Goal: Information Seeking & Learning: Check status

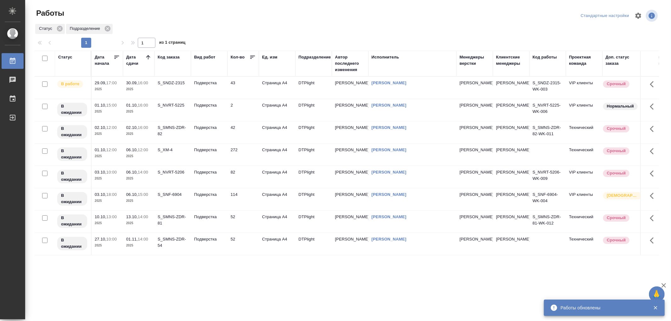
click at [216, 73] on th "Вид работ" at bounding box center [209, 64] width 37 height 26
click at [218, 87] on td "Подверстка" at bounding box center [209, 88] width 37 height 22
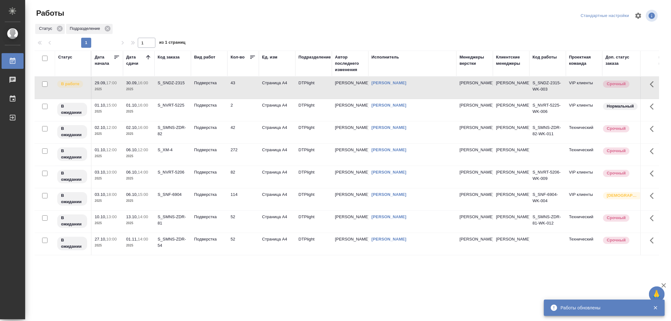
click at [218, 87] on td "Подверстка" at bounding box center [209, 88] width 37 height 22
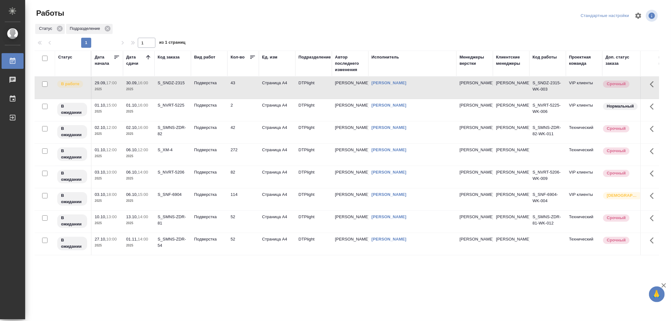
click at [206, 94] on td "Подверстка" at bounding box center [209, 88] width 37 height 22
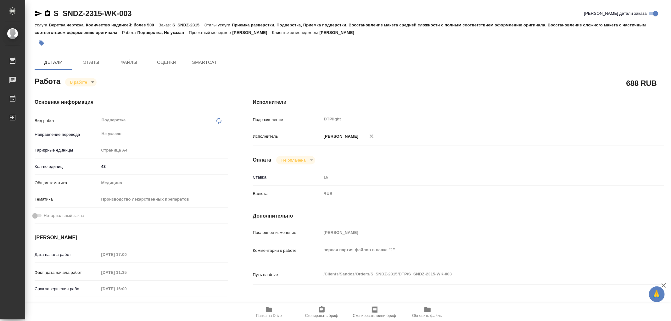
type textarea "x"
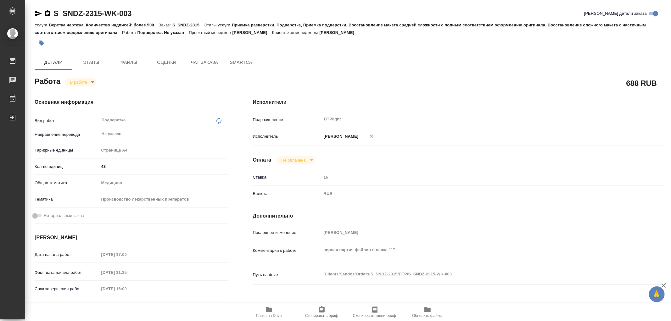
type textarea "x"
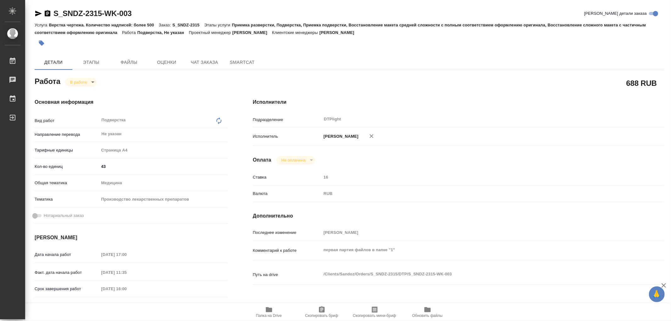
type textarea "x"
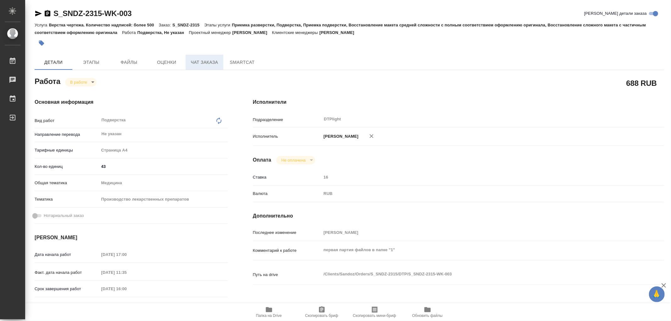
click at [206, 60] on span "Чат заказа" at bounding box center [204, 63] width 30 height 8
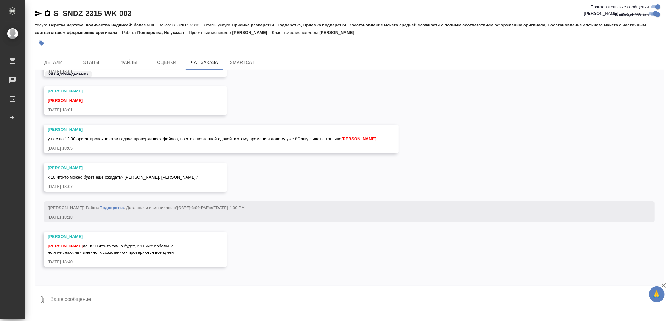
scroll to position [48126, 0]
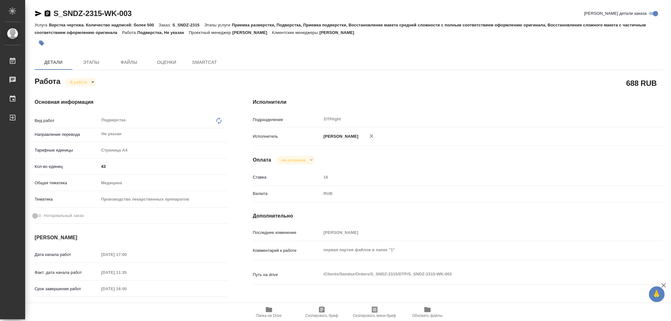
type textarea "x"
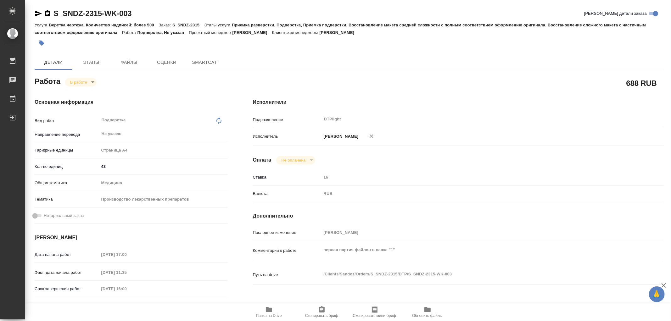
type textarea "x"
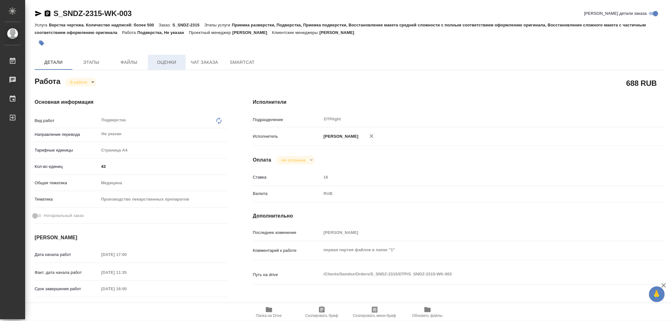
type textarea "x"
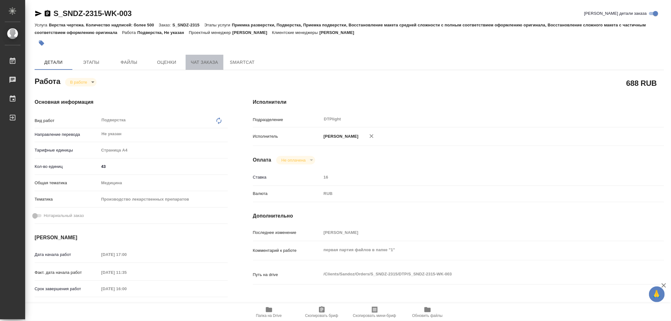
click at [201, 67] on button "Чат заказа" at bounding box center [205, 62] width 38 height 15
type textarea "x"
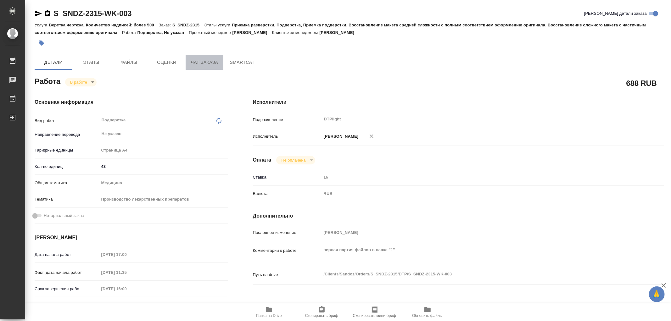
type textarea "x"
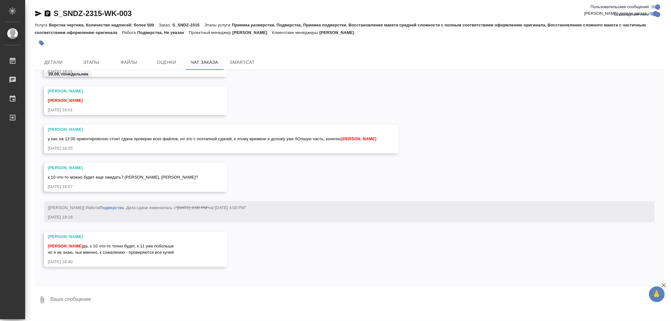
scroll to position [48126, 0]
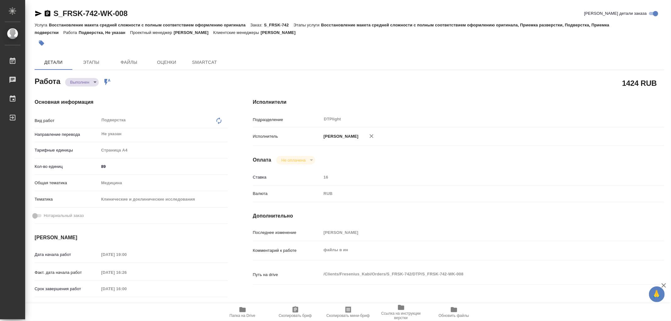
type textarea "x"
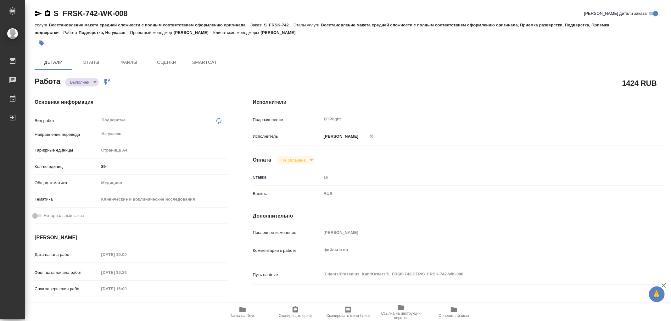
type textarea "x"
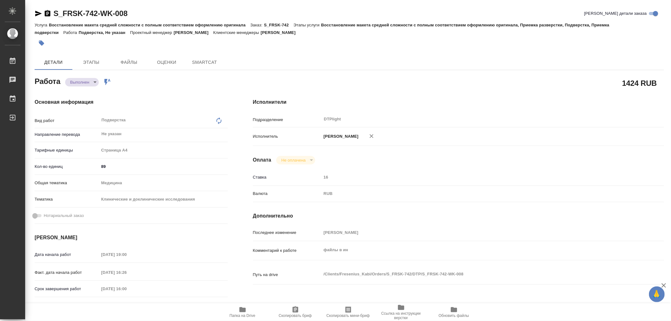
type textarea "x"
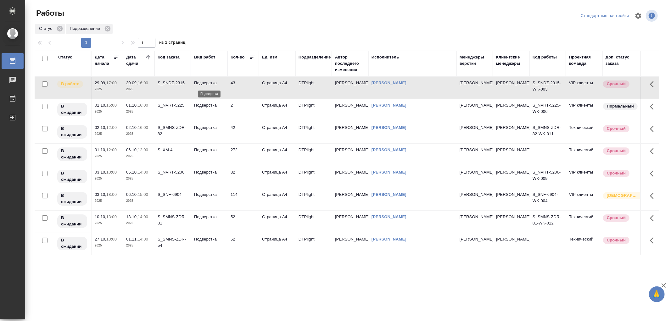
click at [212, 85] on p "Подверстка" at bounding box center [209, 83] width 30 height 6
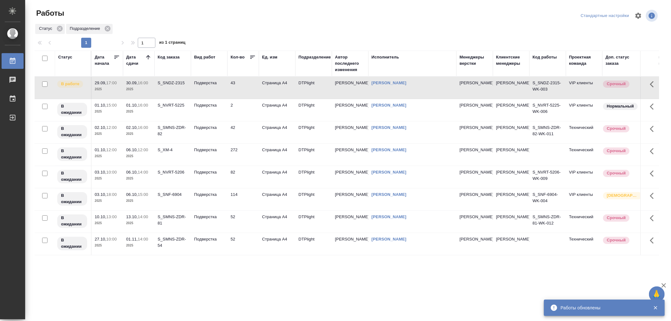
click at [221, 92] on td "Подверстка" at bounding box center [209, 88] width 37 height 22
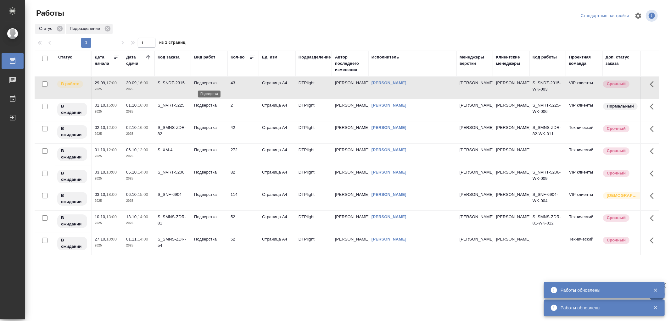
click at [207, 85] on p "Подверстка" at bounding box center [209, 83] width 30 height 6
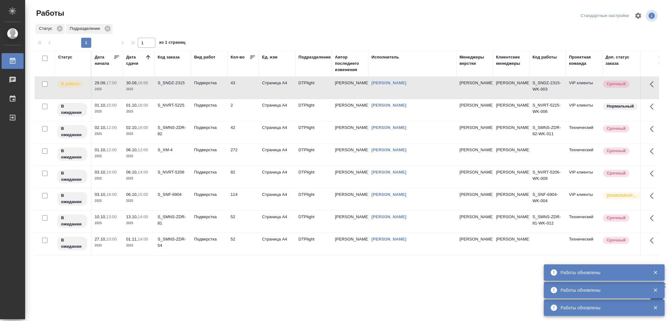
click at [216, 89] on td "Подверстка" at bounding box center [209, 88] width 37 height 22
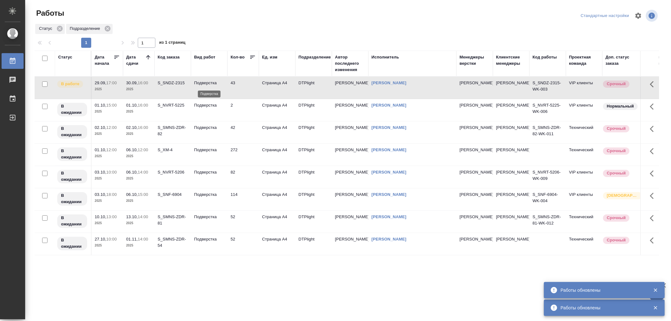
click at [205, 86] on p "Подверстка" at bounding box center [209, 83] width 30 height 6
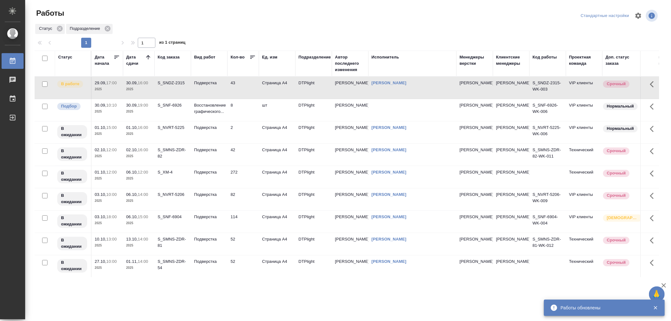
click at [224, 87] on td "Подверстка" at bounding box center [209, 88] width 37 height 22
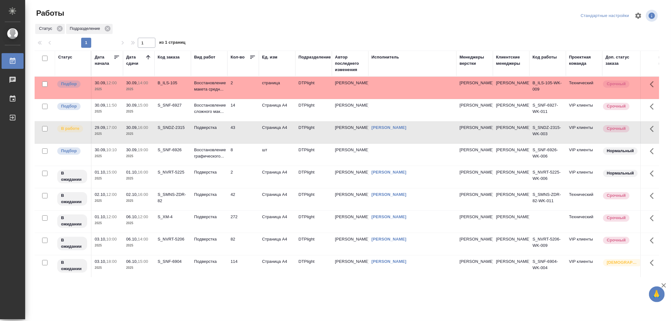
click at [218, 135] on td "Подверстка" at bounding box center [209, 132] width 37 height 22
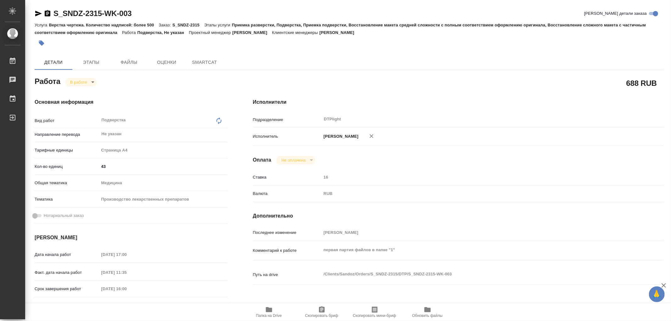
type textarea "x"
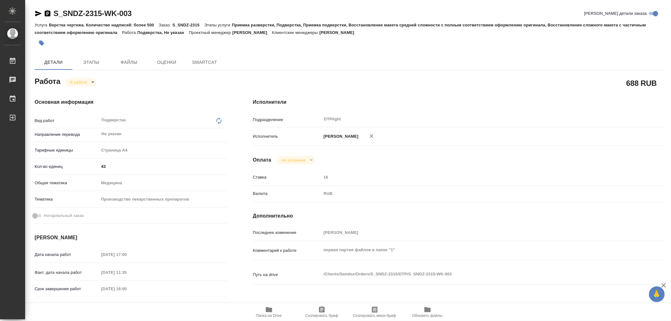
type textarea "x"
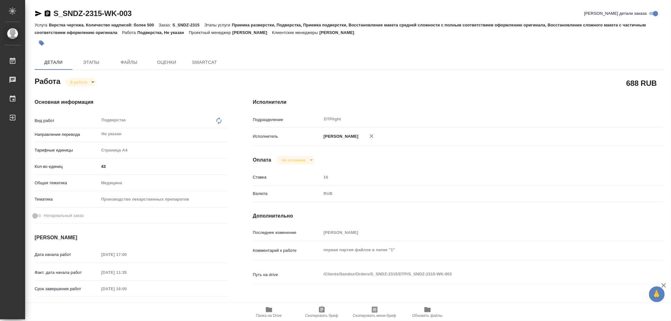
type textarea "x"
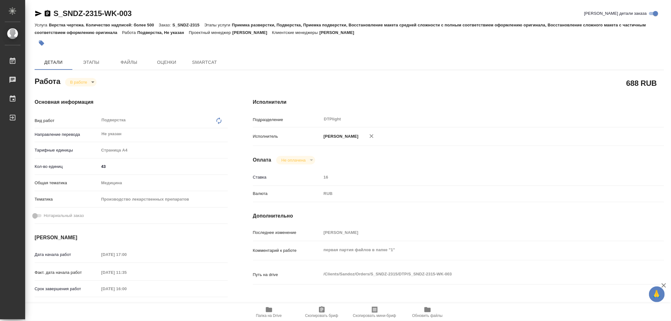
type textarea "x"
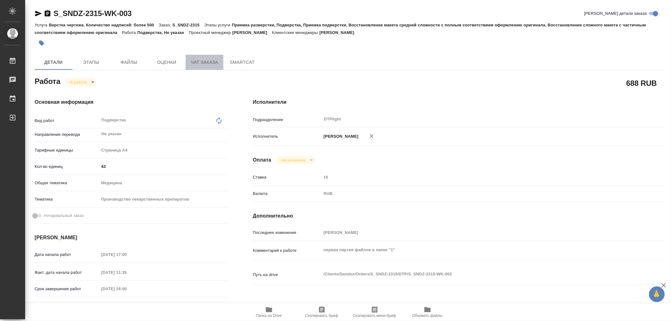
click at [207, 65] on span "Чат заказа" at bounding box center [204, 63] width 30 height 8
type textarea "x"
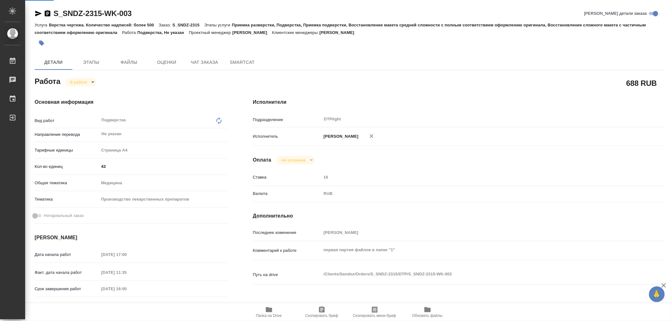
type textarea "x"
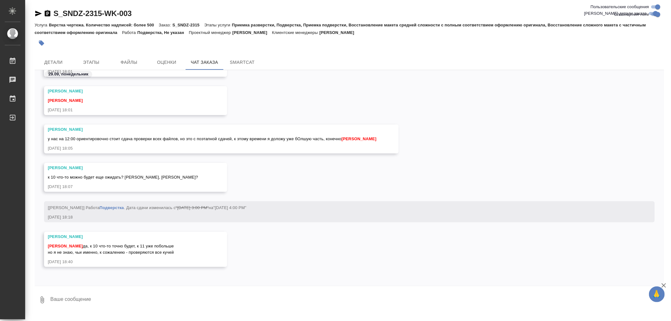
scroll to position [48126, 0]
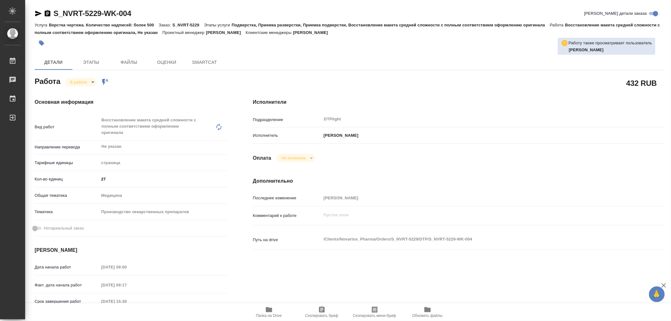
type textarea "x"
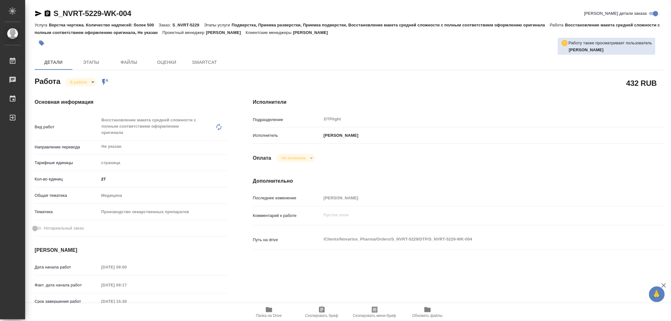
type textarea "x"
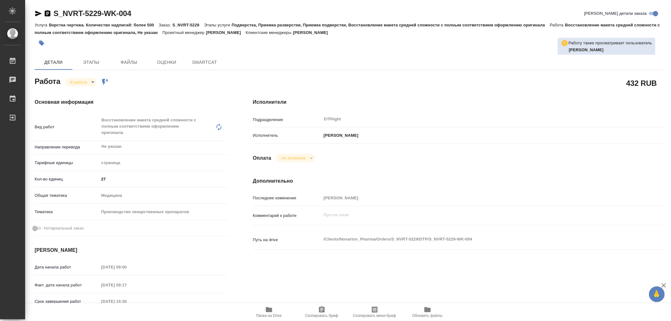
type textarea "x"
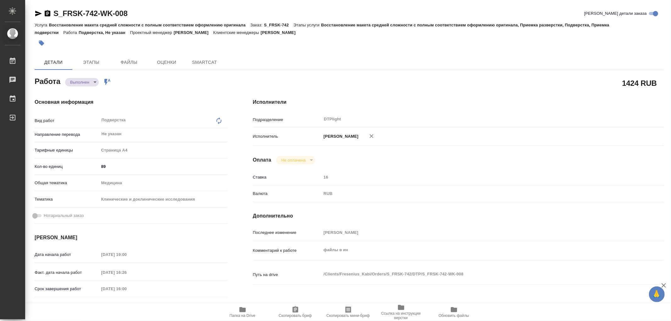
type textarea "x"
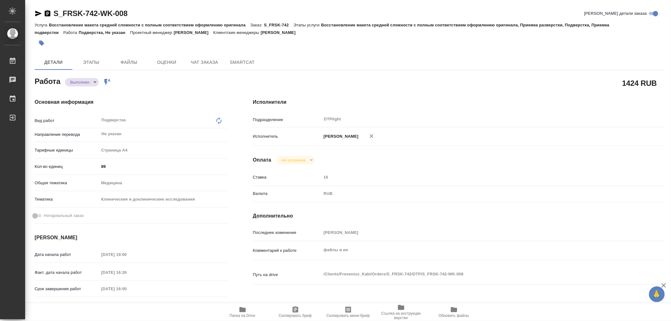
type textarea "x"
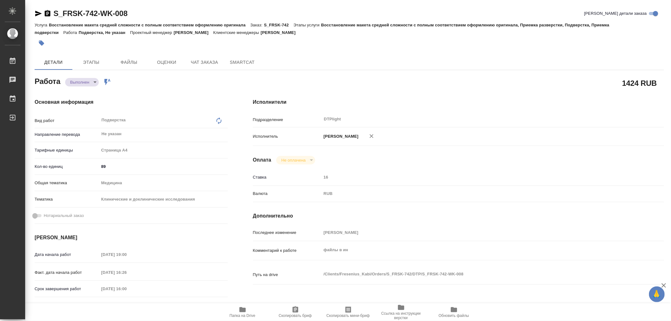
type textarea "x"
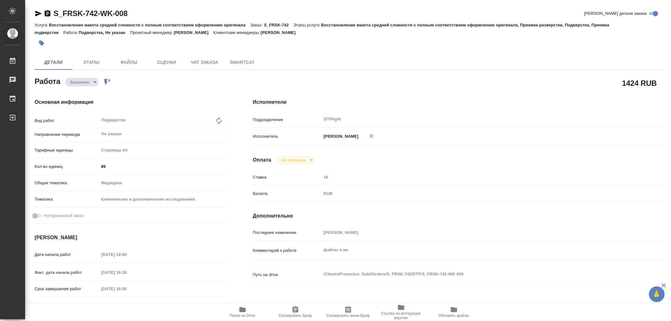
type textarea "x"
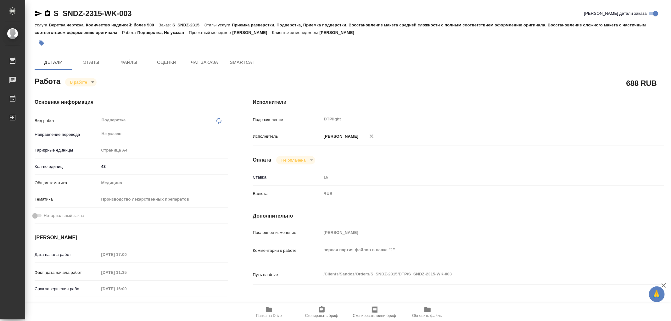
type textarea "x"
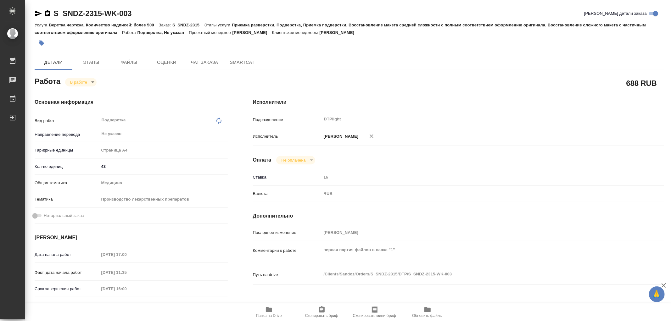
type textarea "x"
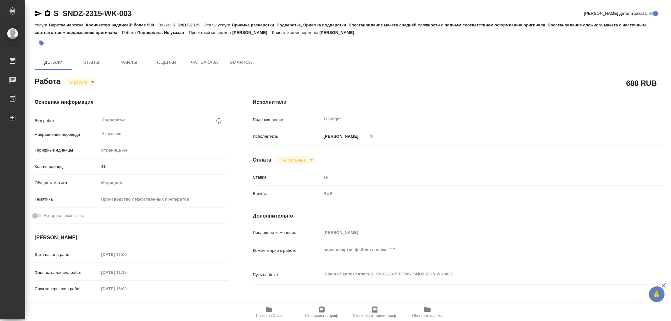
type textarea "x"
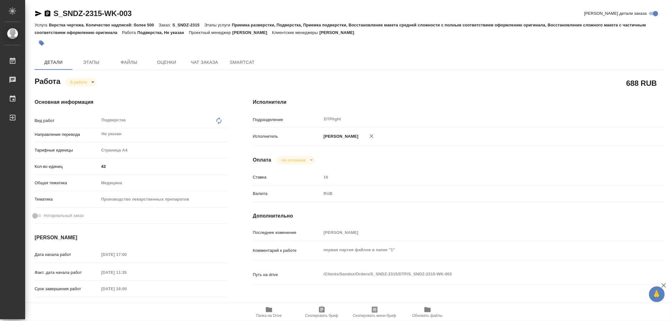
type textarea "x"
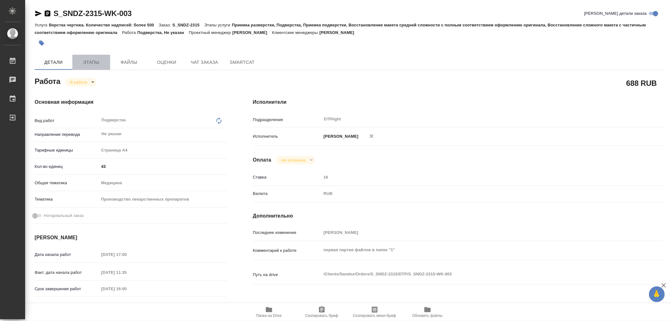
click at [87, 65] on span "Этапы" at bounding box center [91, 63] width 30 height 8
type textarea "x"
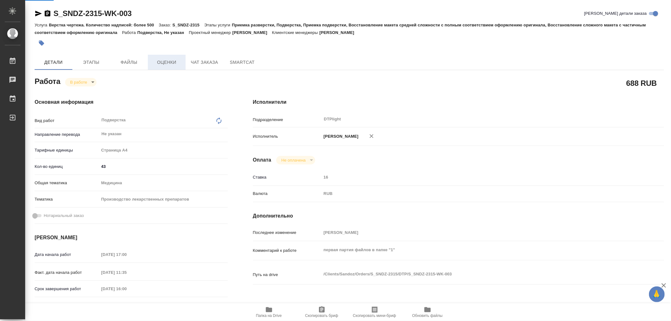
type textarea "x"
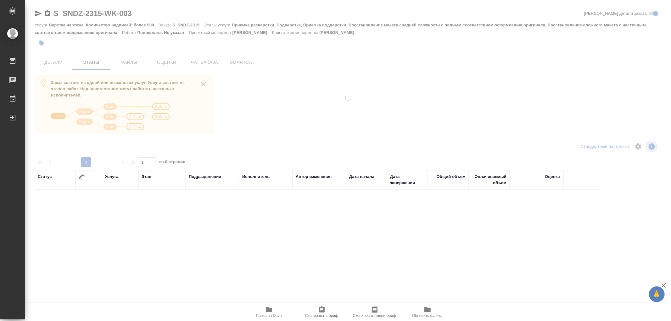
click at [209, 62] on span "Чат заказа" at bounding box center [204, 63] width 30 height 8
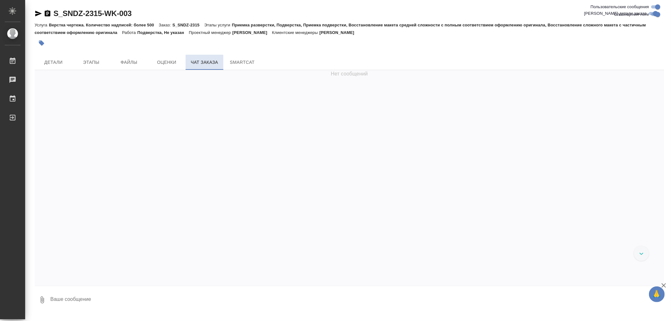
click at [208, 62] on span "Чат заказа" at bounding box center [204, 63] width 30 height 8
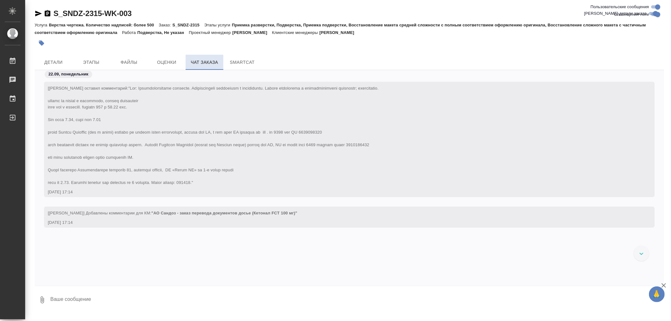
scroll to position [48126, 0]
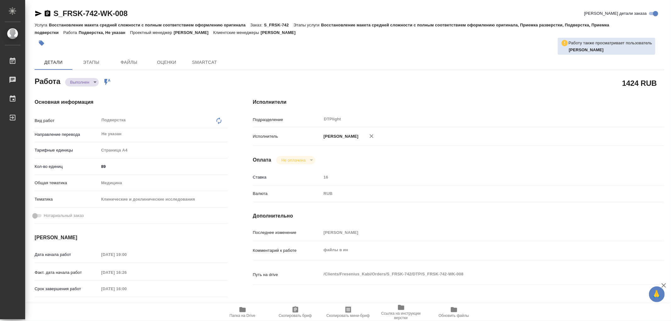
type textarea "x"
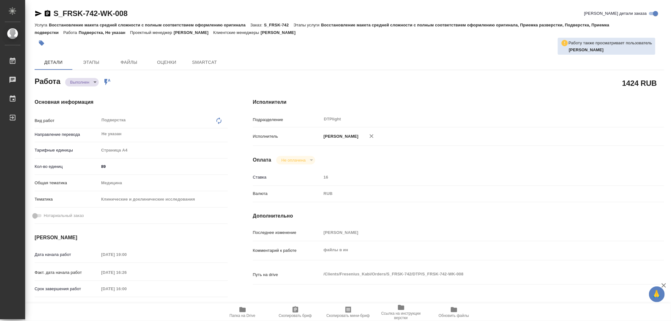
type textarea "x"
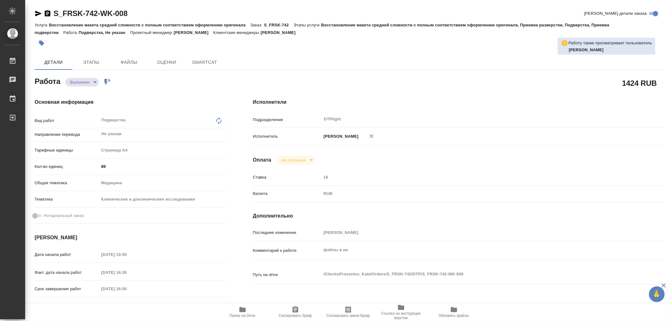
type textarea "x"
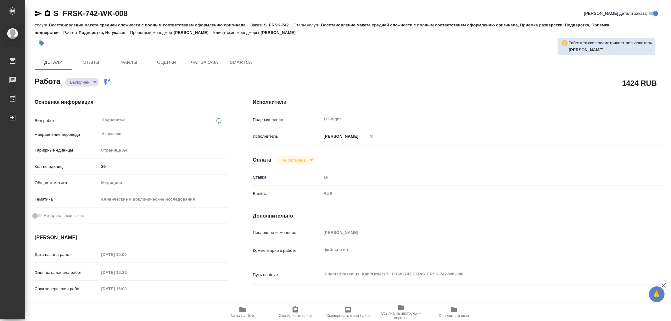
type textarea "x"
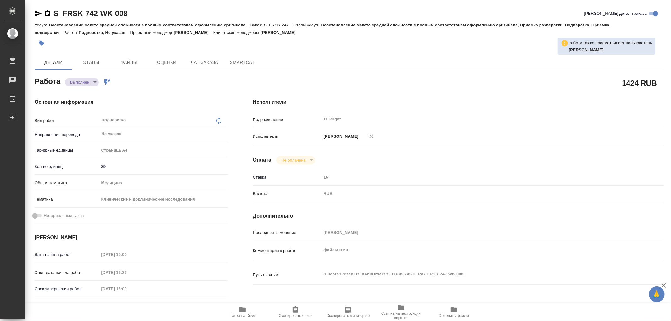
type textarea "x"
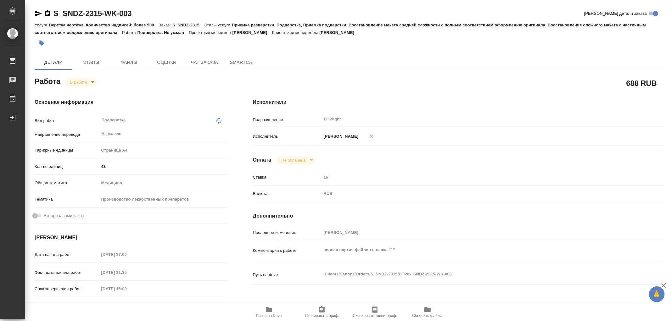
type textarea "x"
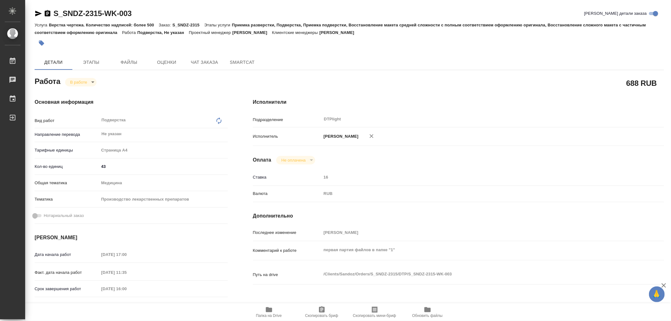
type textarea "x"
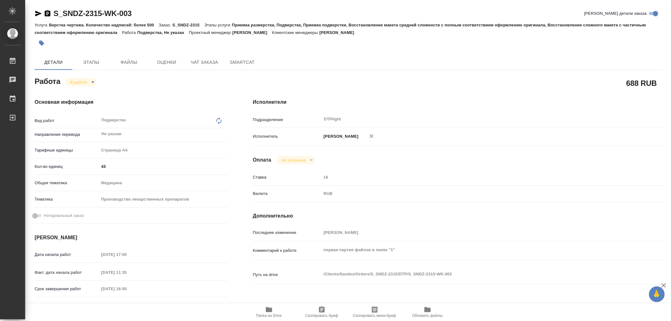
type textarea "x"
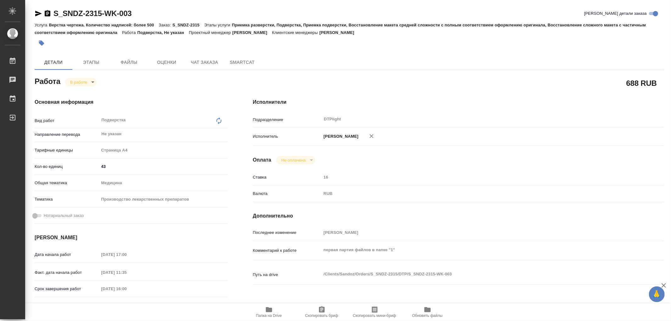
type textarea "x"
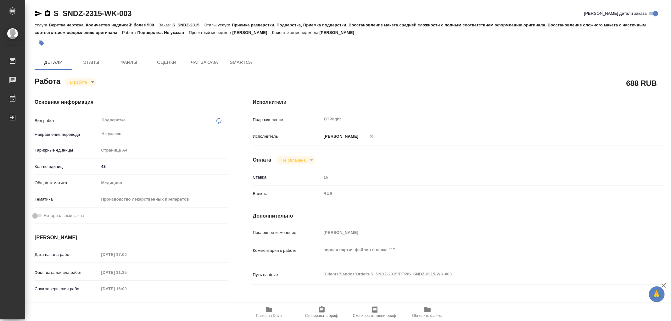
click at [267, 314] on span "Папка на Drive" at bounding box center [269, 316] width 26 height 4
click at [205, 58] on button "Чат заказа" at bounding box center [205, 62] width 38 height 15
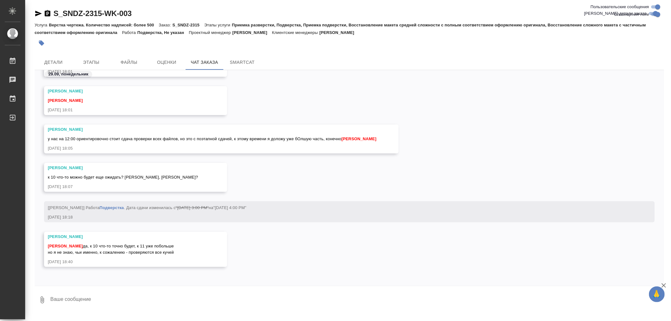
scroll to position [48126, 0]
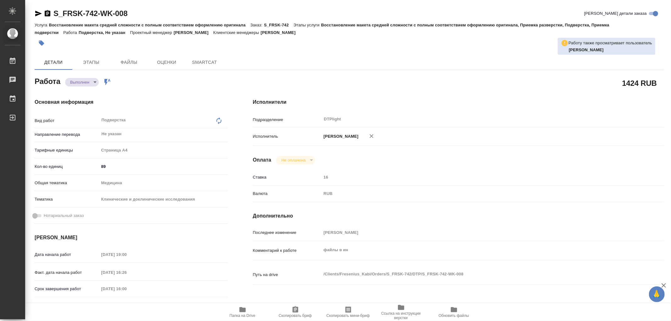
type textarea "x"
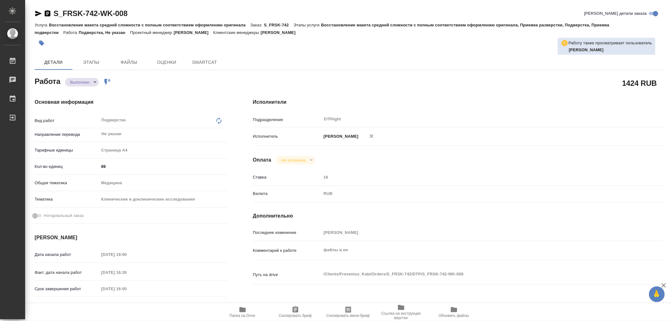
type textarea "x"
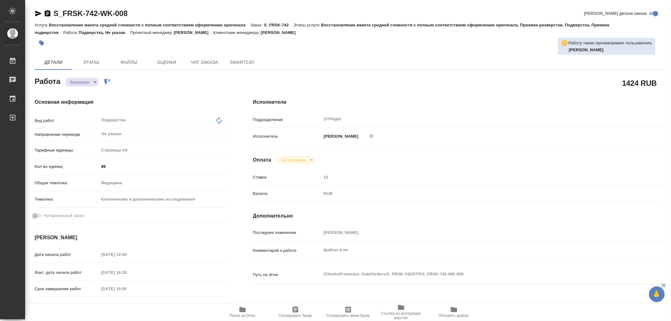
type textarea "x"
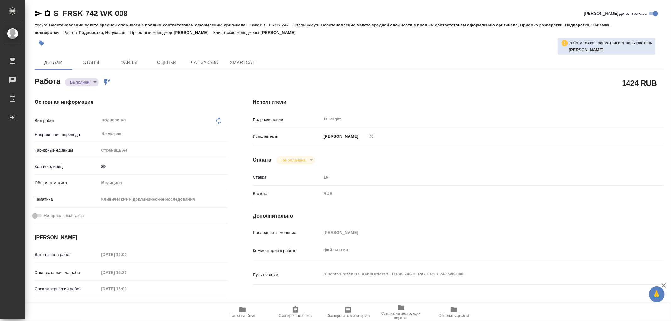
type textarea "x"
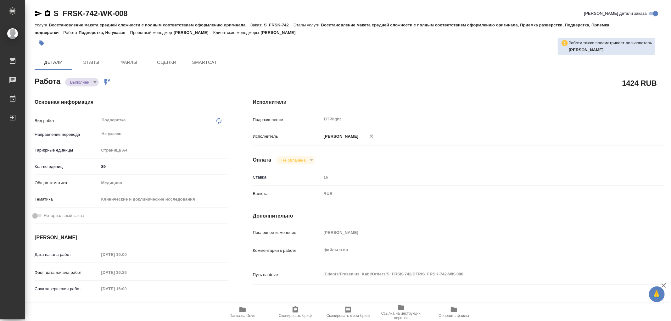
type textarea "x"
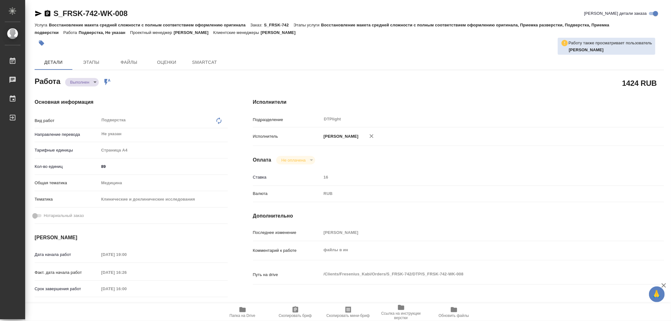
type textarea "x"
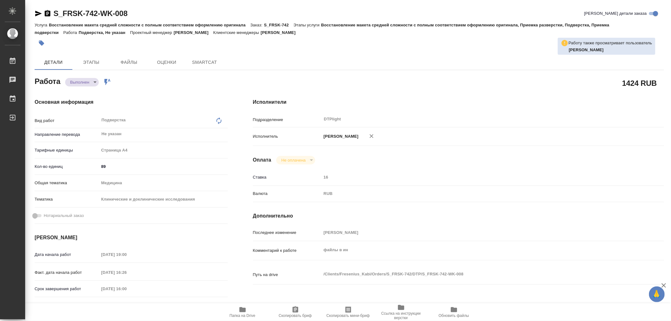
type textarea "x"
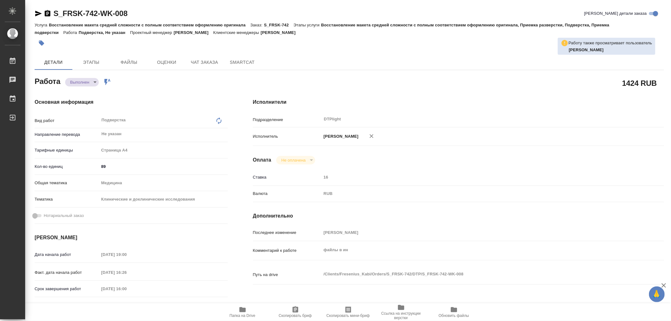
type textarea "x"
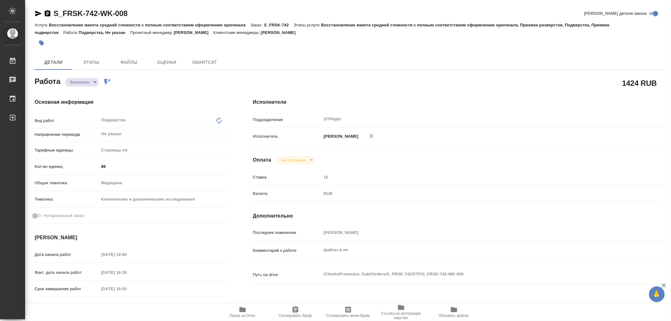
type textarea "x"
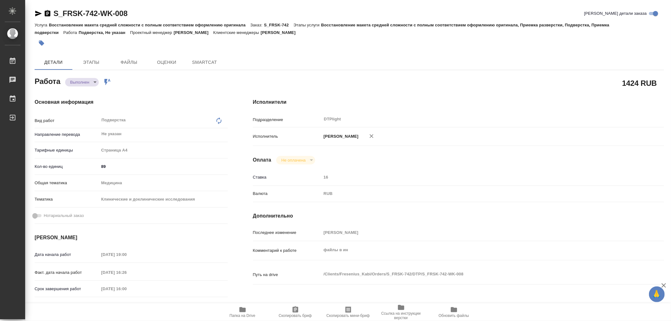
type textarea "x"
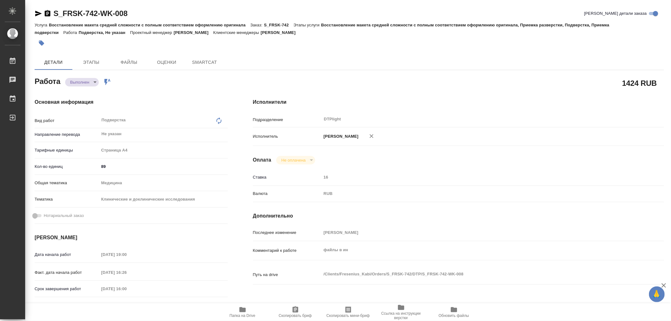
type textarea "x"
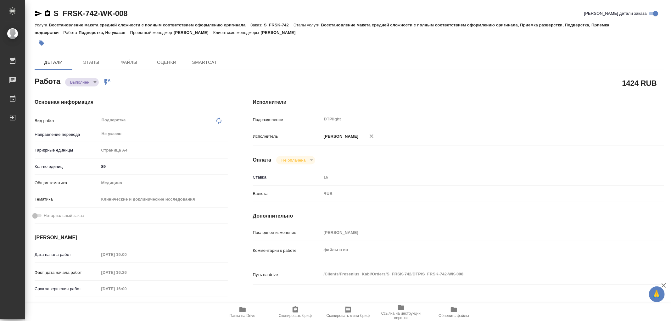
type textarea "x"
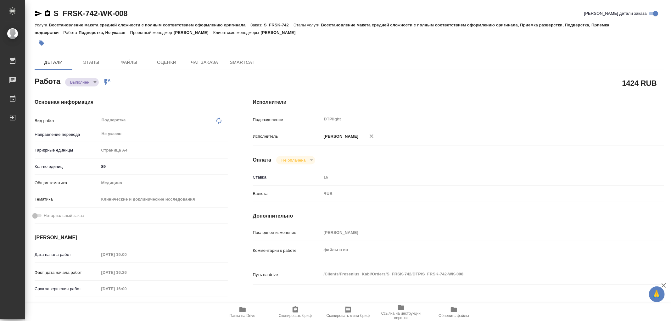
type textarea "x"
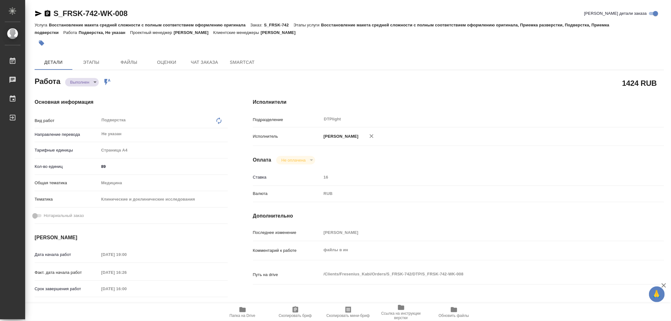
type textarea "x"
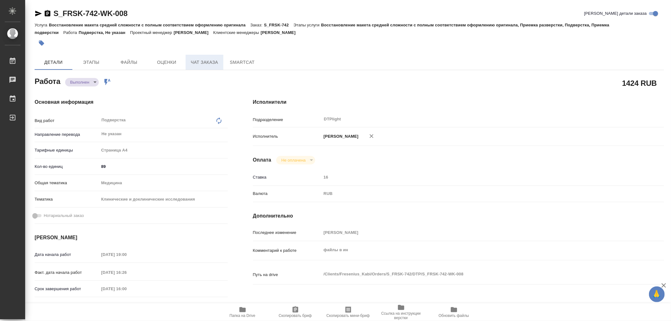
click at [210, 61] on span "Чат заказа" at bounding box center [204, 63] width 30 height 8
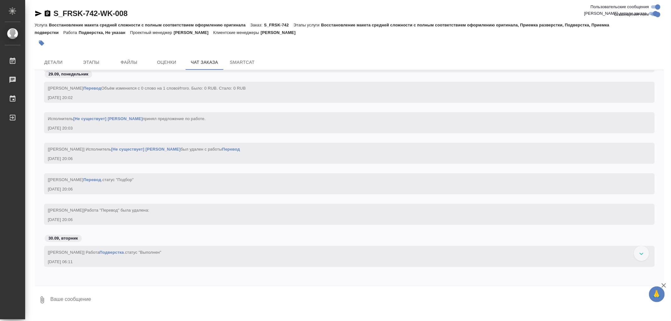
scroll to position [12282, 0]
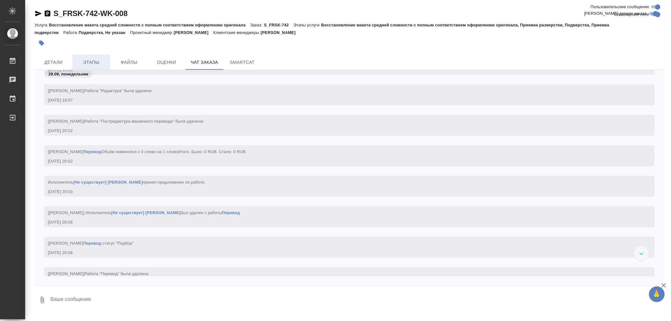
click at [88, 58] on button "Этапы" at bounding box center [91, 62] width 38 height 15
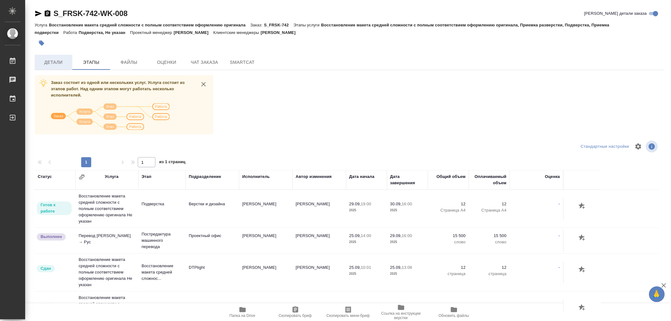
click at [61, 62] on span "Детали" at bounding box center [53, 63] width 30 height 8
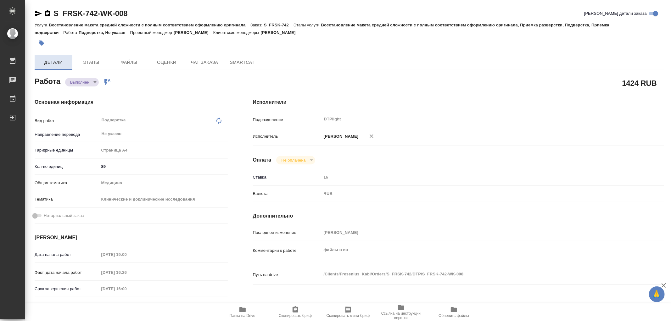
type textarea "x"
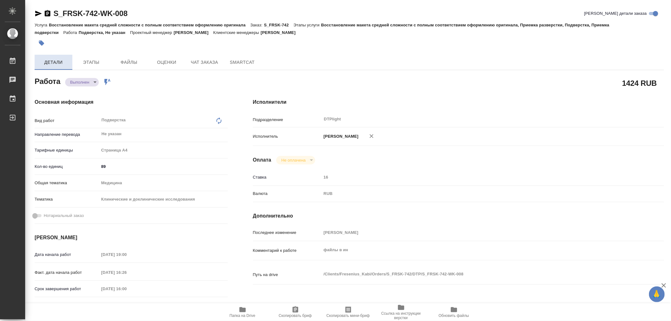
type textarea "x"
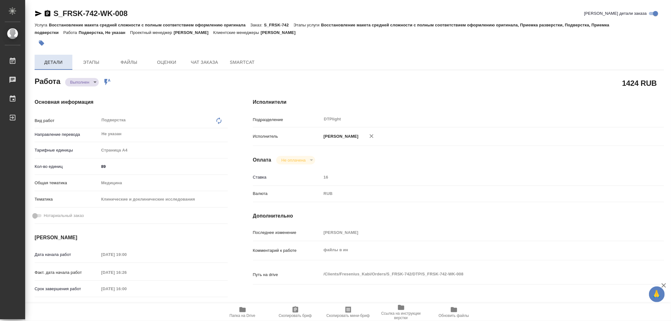
type textarea "x"
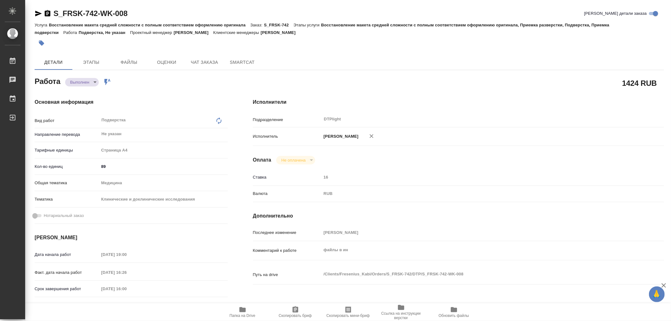
type textarea "x"
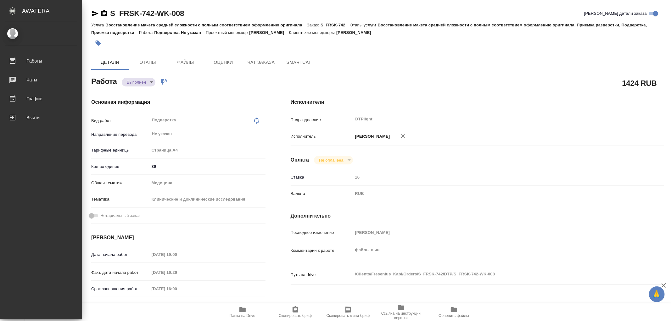
type textarea "x"
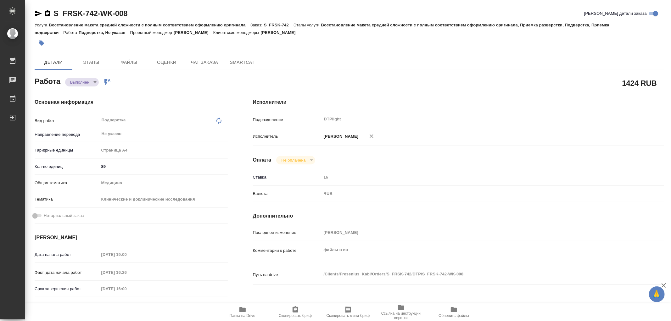
type textarea "x"
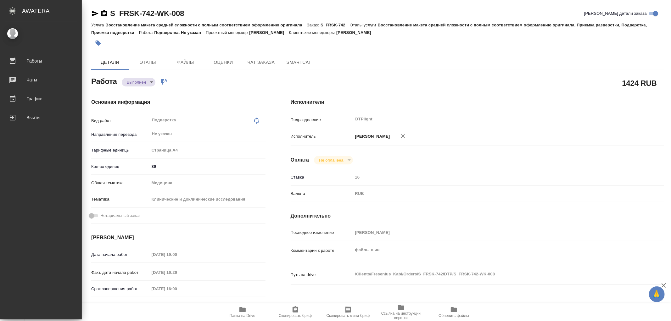
type textarea "x"
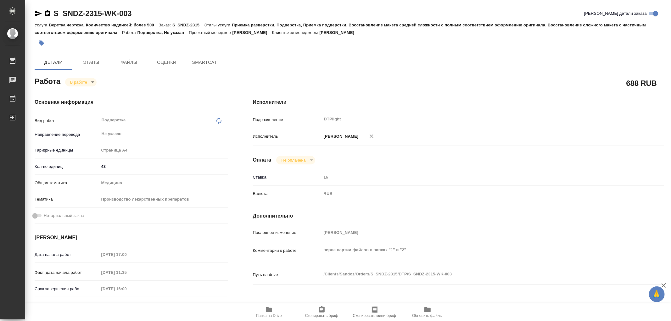
type textarea "x"
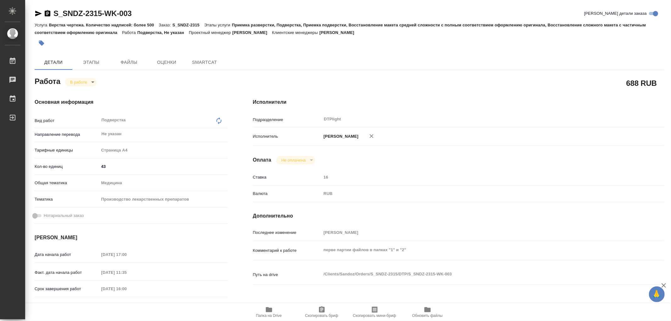
type textarea "x"
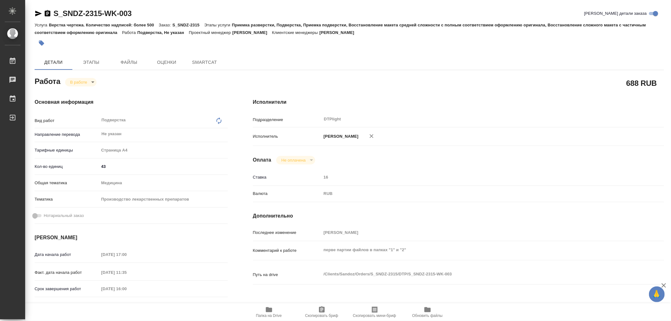
type textarea "x"
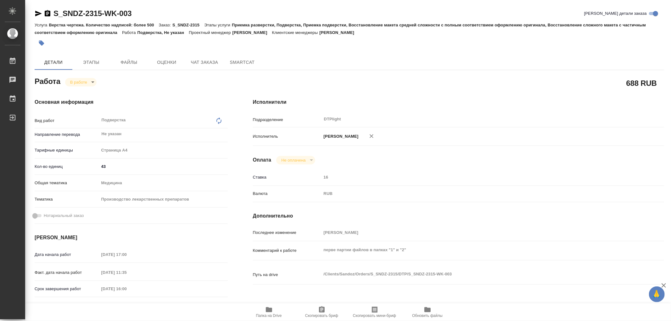
type textarea "x"
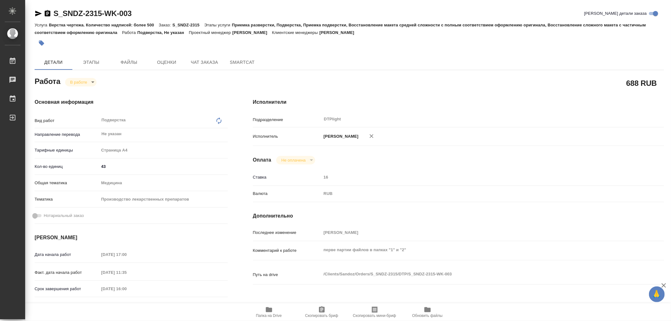
click at [267, 311] on icon "button" at bounding box center [269, 309] width 6 height 5
type textarea "x"
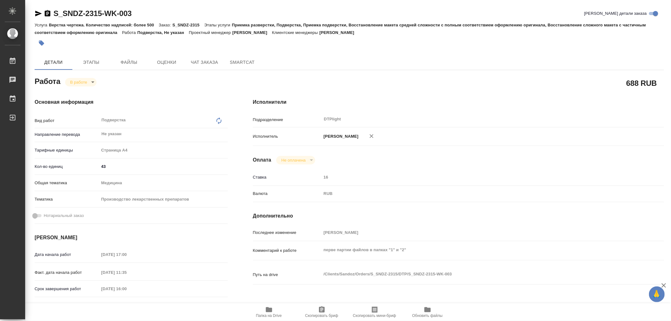
type textarea "x"
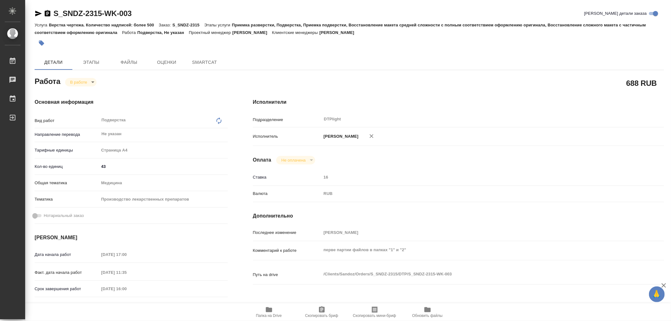
type textarea "x"
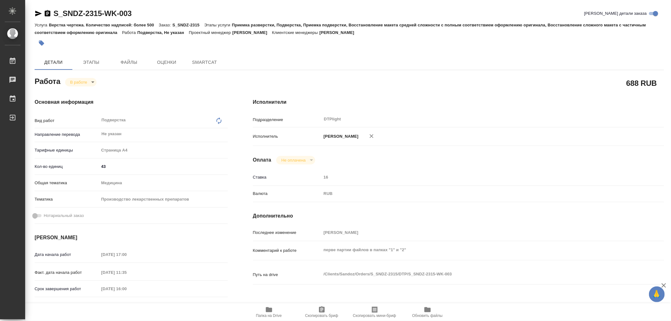
type textarea "x"
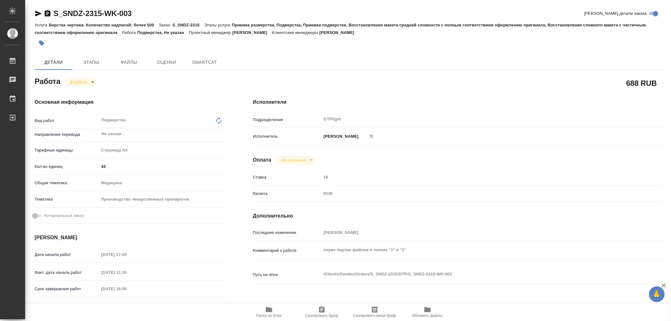
type textarea "x"
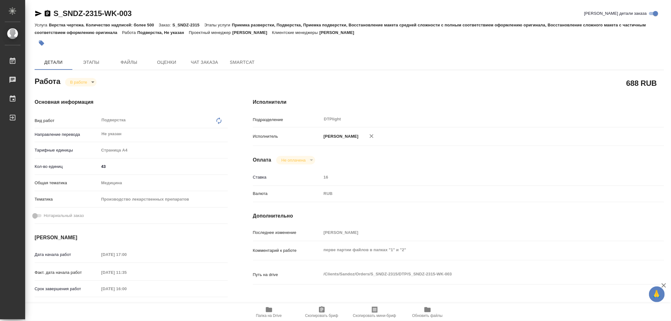
type textarea "x"
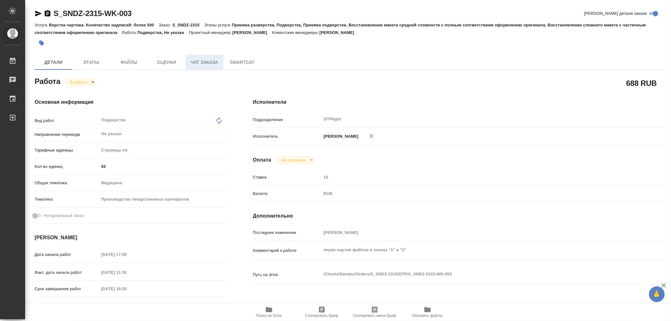
type textarea "x"
click at [195, 62] on span "Чат заказа" at bounding box center [204, 63] width 30 height 8
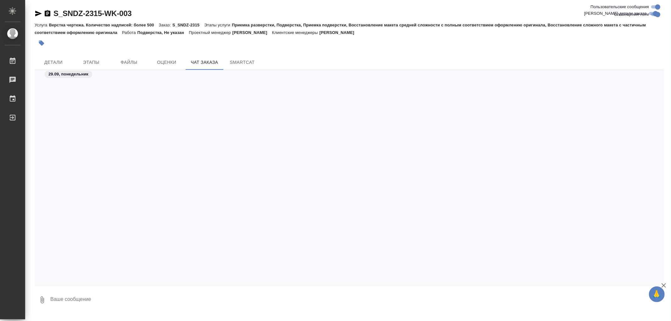
scroll to position [48451, 0]
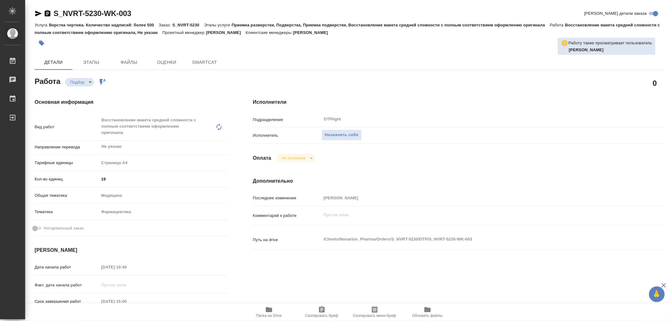
type textarea "x"
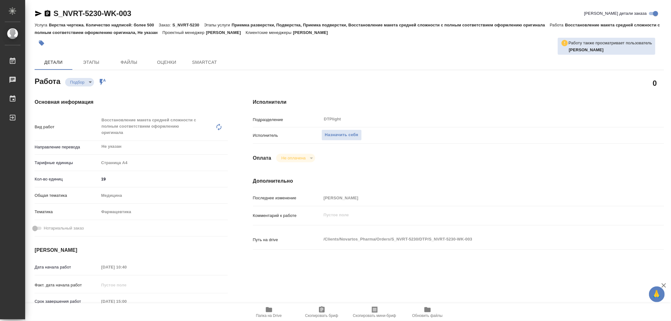
type textarea "x"
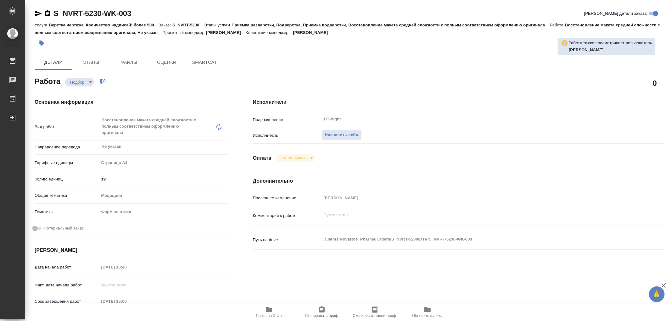
type textarea "x"
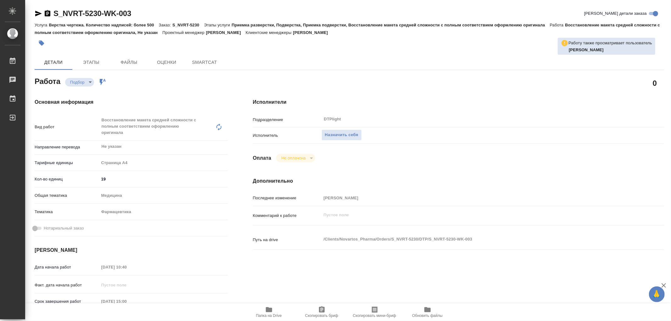
type textarea "x"
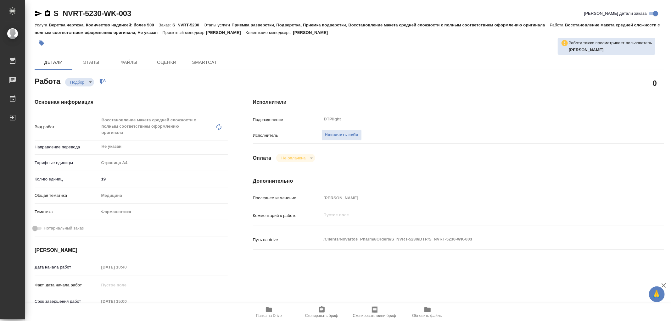
type textarea "x"
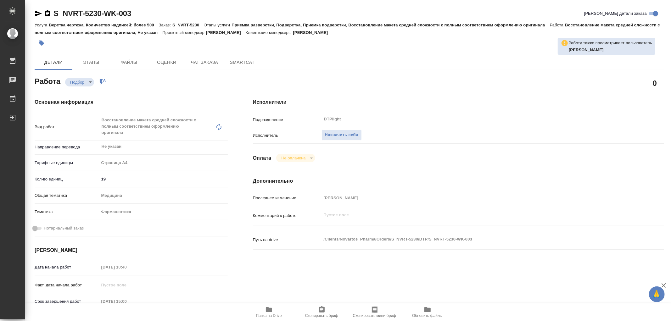
type textarea "x"
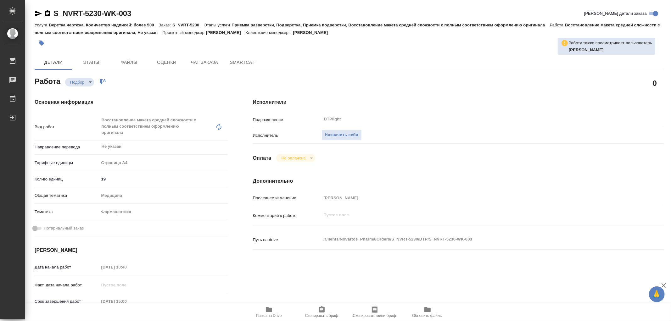
click at [274, 311] on span "Папка на Drive" at bounding box center [268, 312] width 45 height 12
type textarea "x"
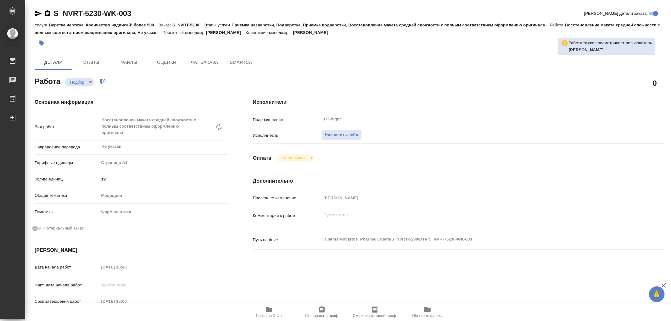
type textarea "x"
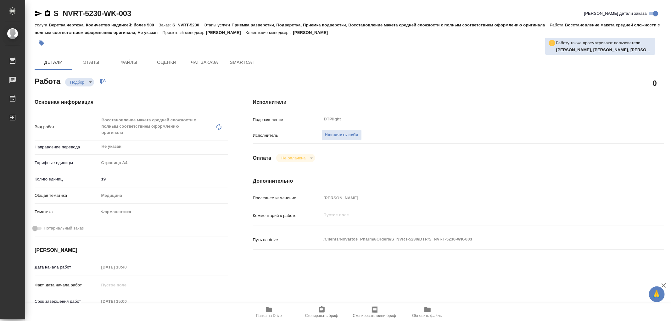
type textarea "x"
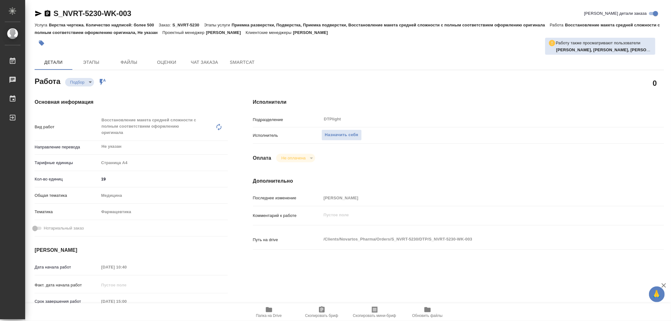
type textarea "x"
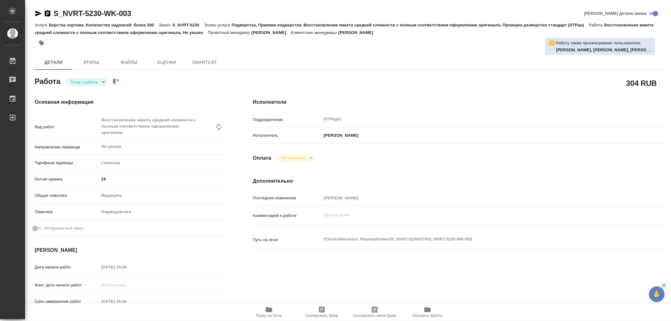
type textarea "x"
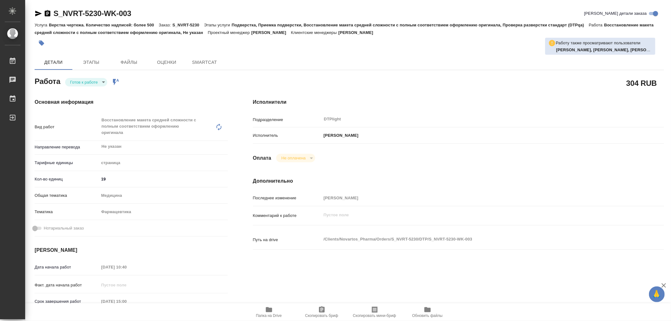
type textarea "x"
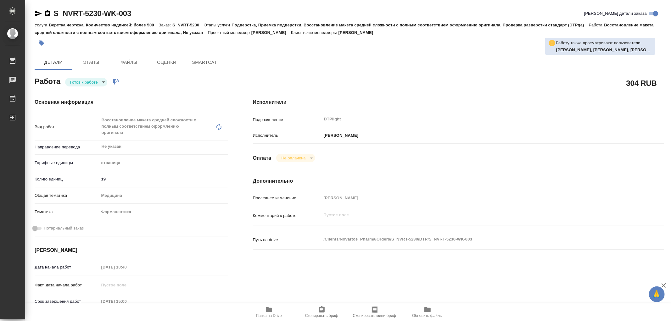
type textarea "x"
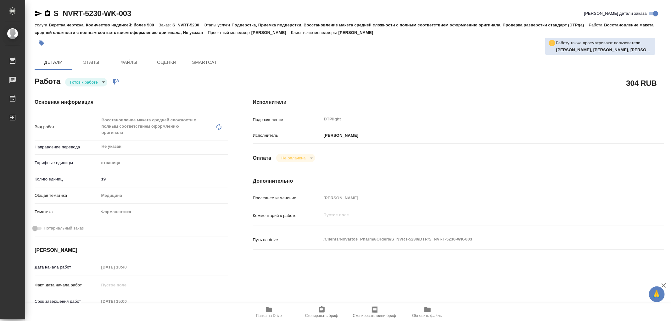
type textarea "x"
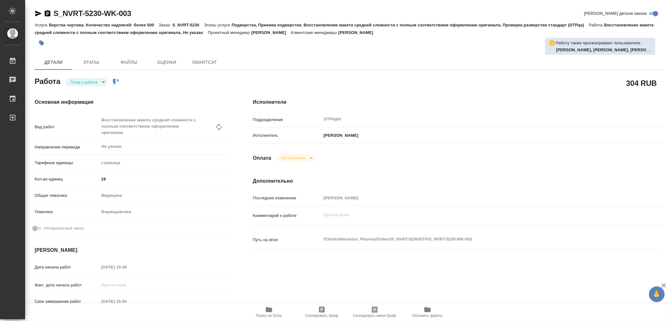
type textarea "x"
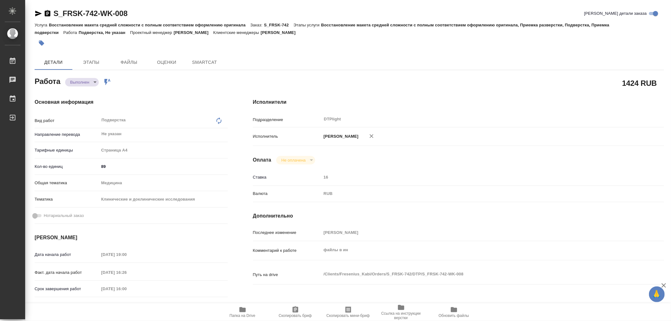
type textarea "x"
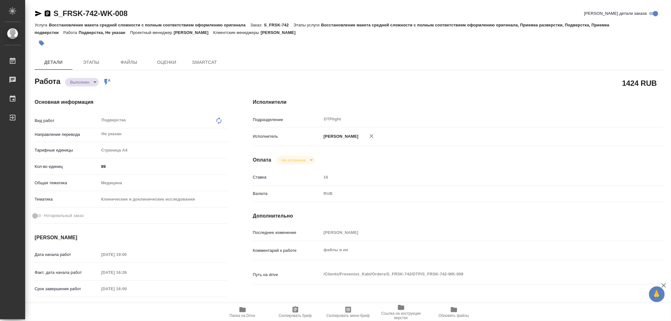
type textarea "x"
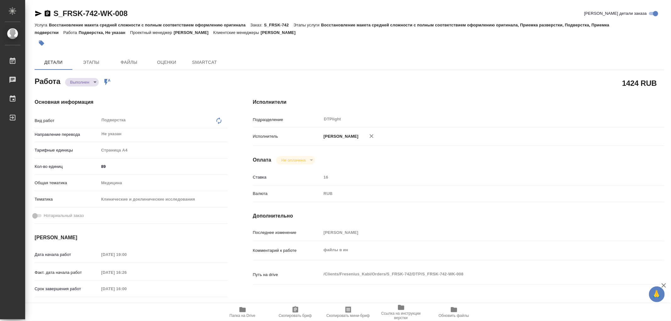
type textarea "x"
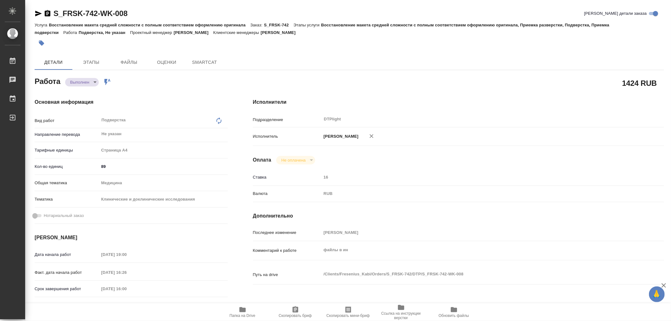
type textarea "x"
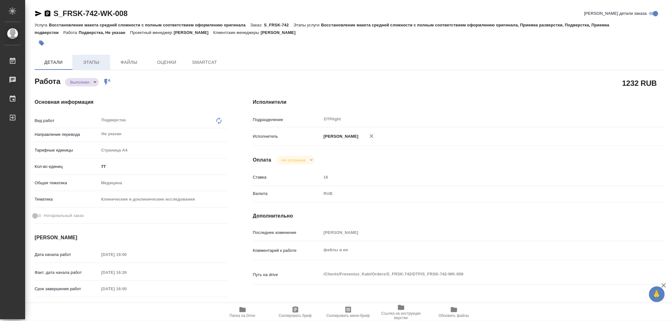
type textarea "x"
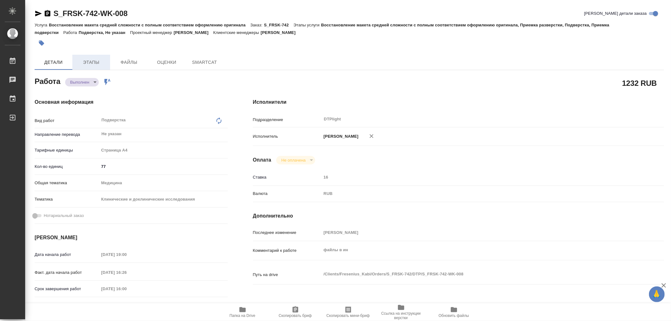
type textarea "x"
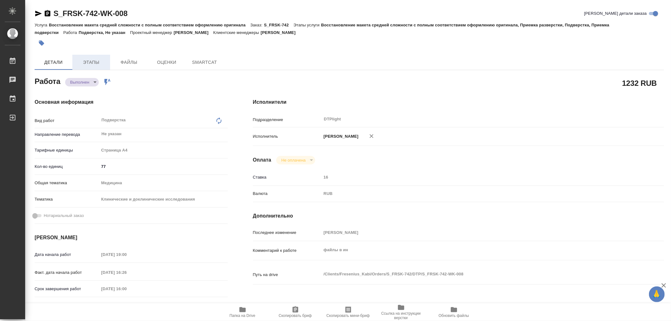
type textarea "x"
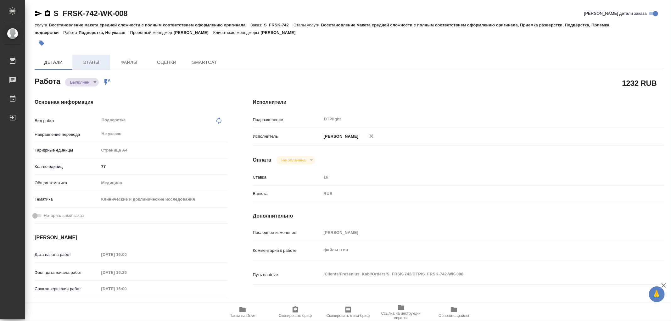
type textarea "x"
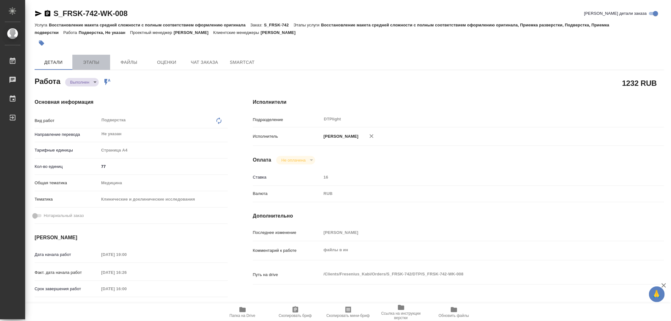
click at [99, 65] on span "Этапы" at bounding box center [91, 63] width 30 height 8
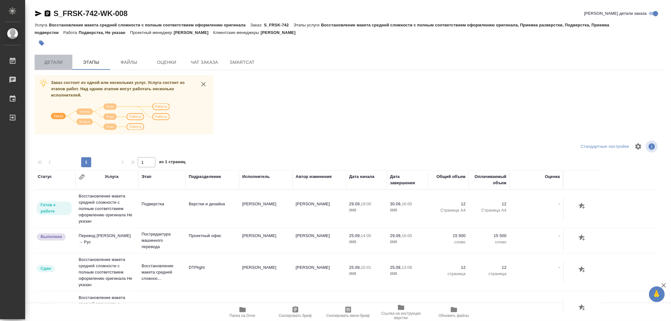
click at [62, 62] on span "Детали" at bounding box center [53, 63] width 30 height 8
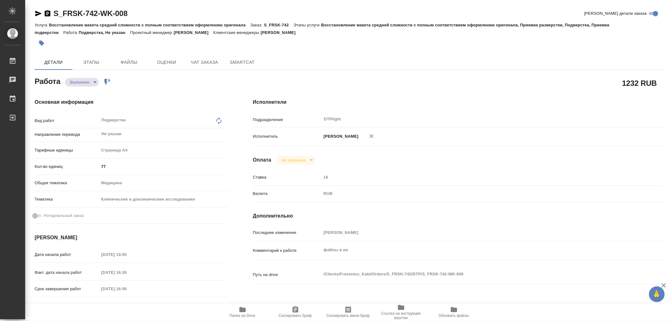
type textarea "x"
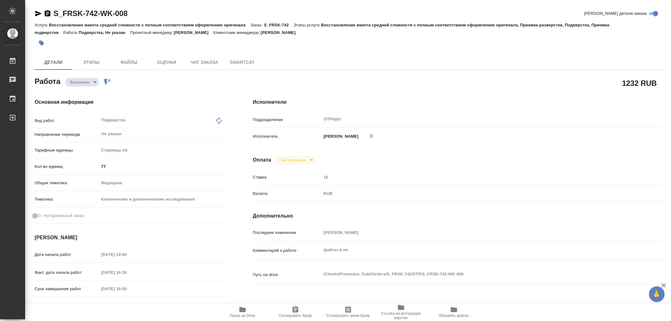
type textarea "x"
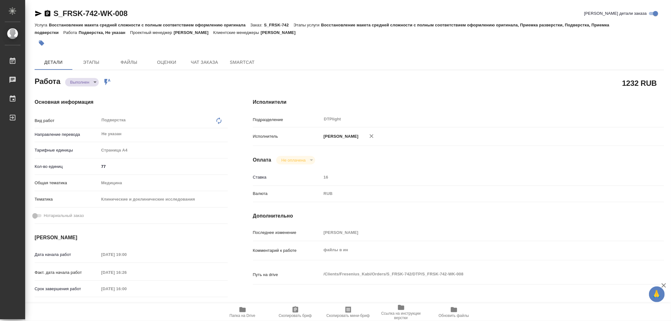
type textarea "x"
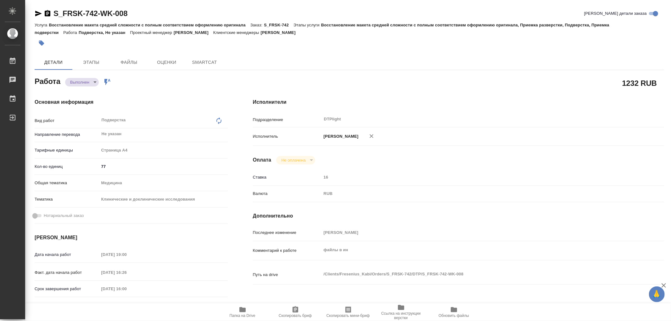
type textarea "x"
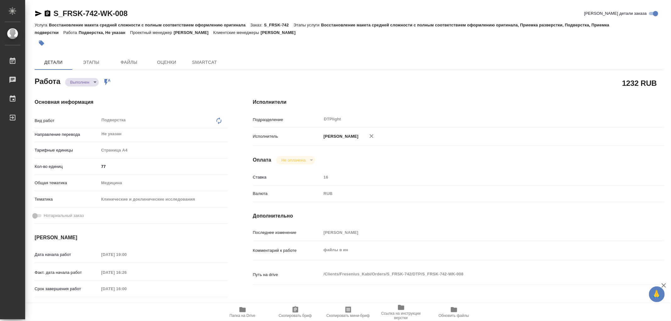
type textarea "x"
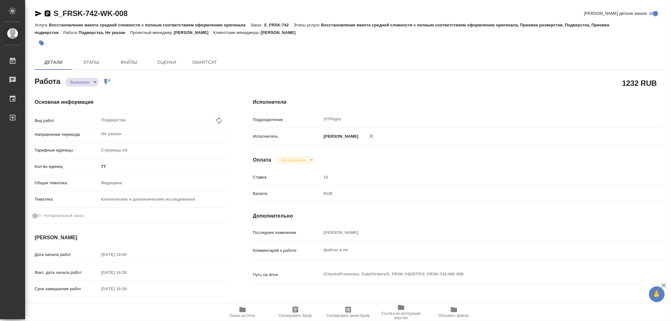
type textarea "x"
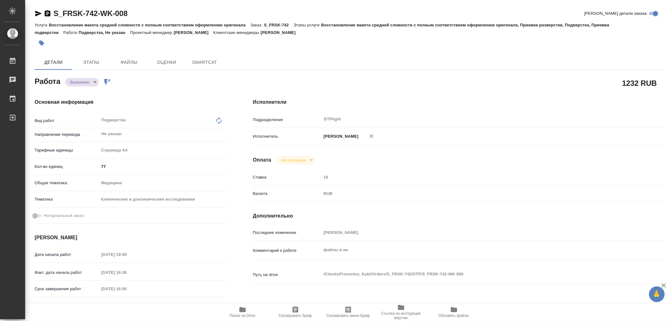
type textarea "x"
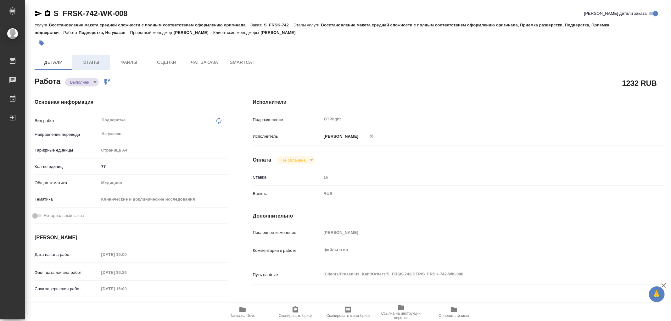
click at [87, 66] on span "Этапы" at bounding box center [91, 63] width 30 height 8
type textarea "x"
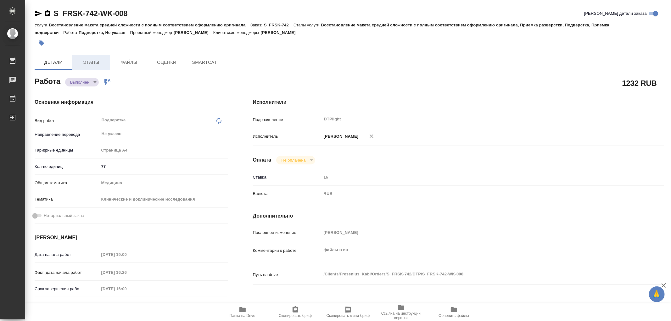
type textarea "x"
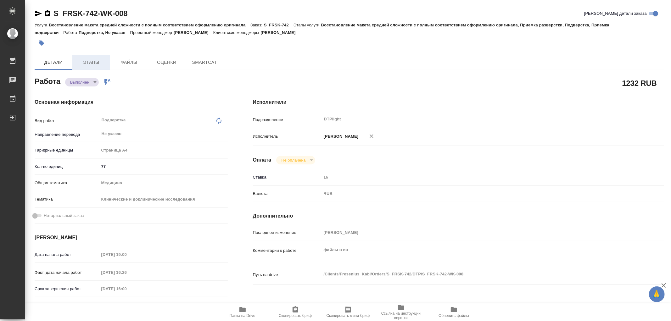
type textarea "x"
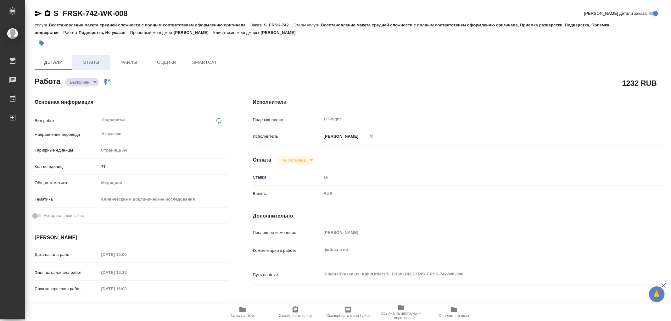
type textarea "x"
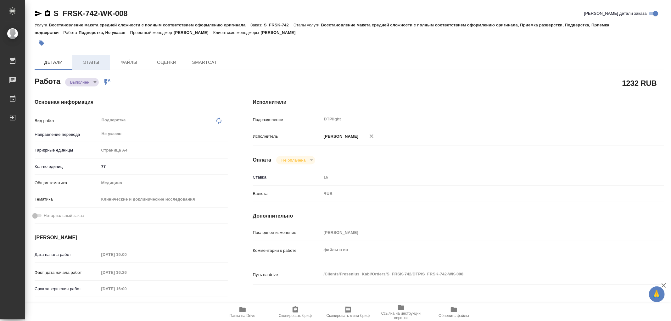
type textarea "x"
click at [89, 61] on span "Этапы" at bounding box center [91, 63] width 30 height 8
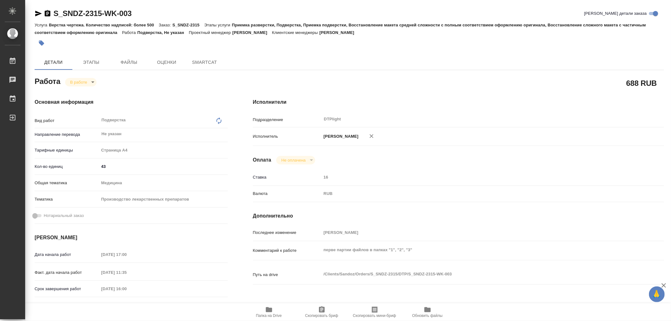
type textarea "x"
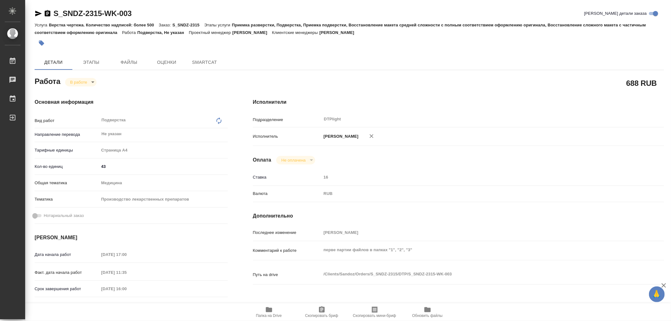
type textarea "x"
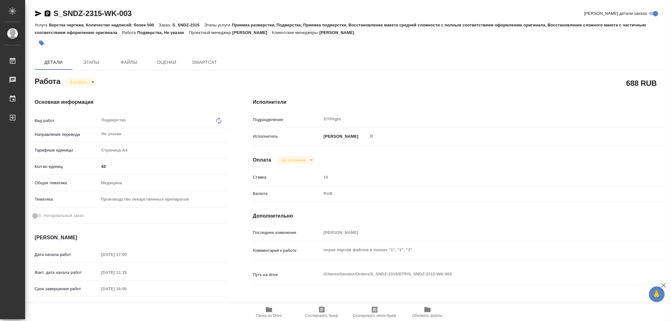
type textarea "x"
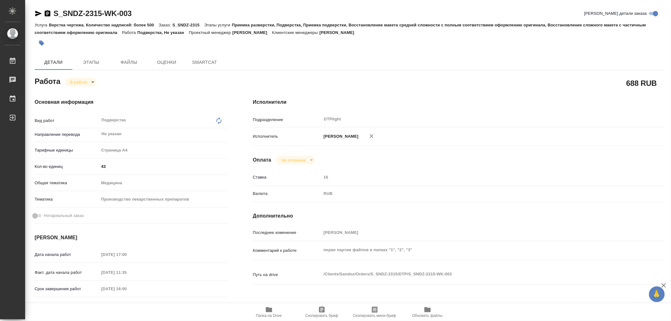
type textarea "x"
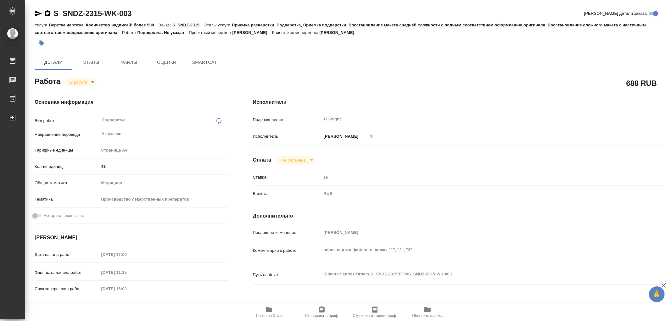
type textarea "x"
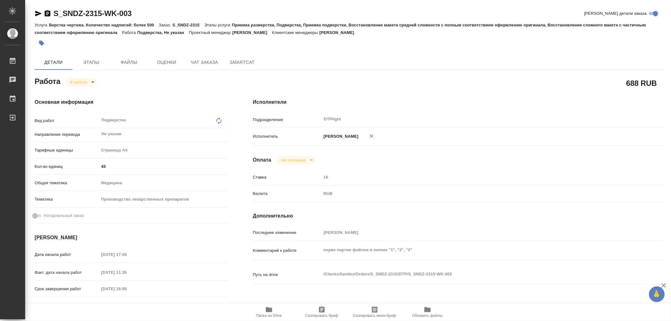
type textarea "x"
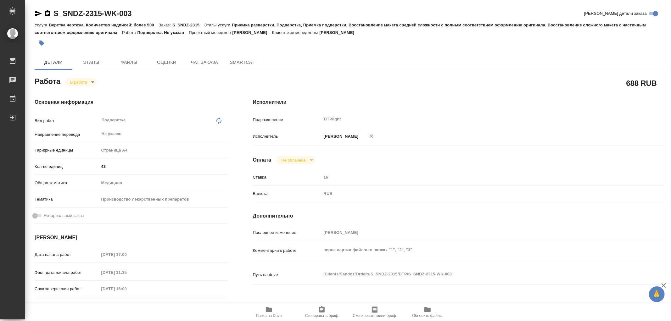
type textarea "x"
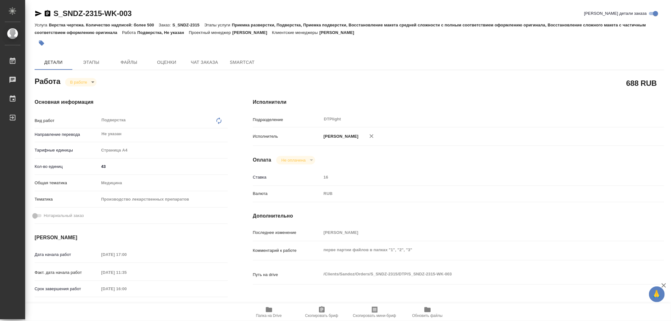
type textarea "x"
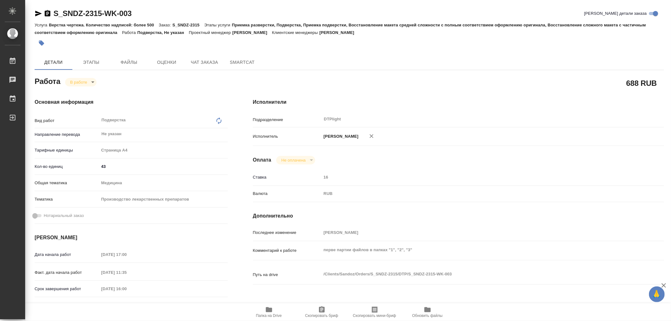
click at [267, 314] on span "Папка на Drive" at bounding box center [269, 316] width 26 height 4
type textarea "x"
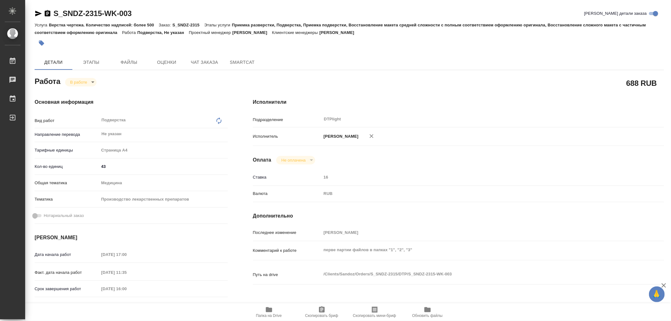
type textarea "x"
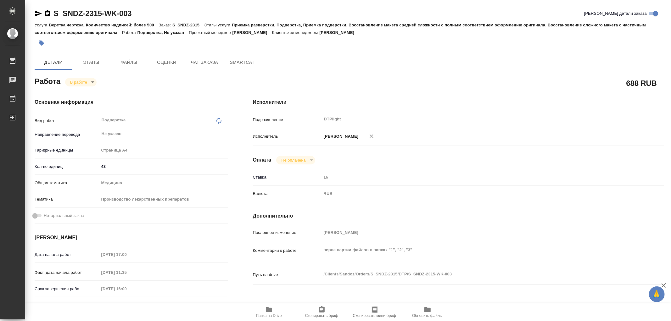
type textarea "x"
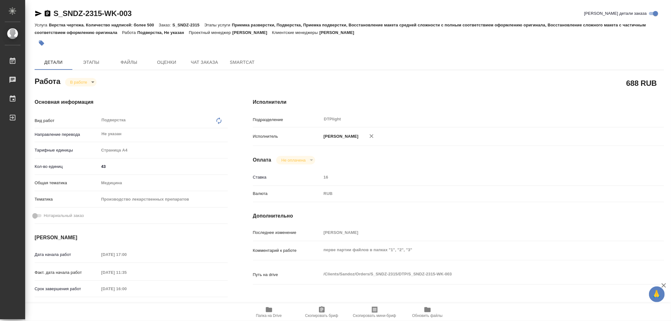
type textarea "x"
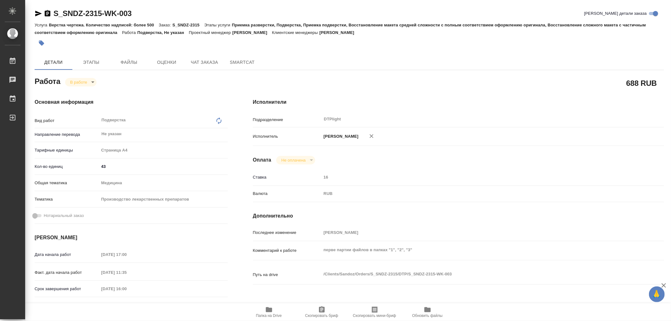
type textarea "x"
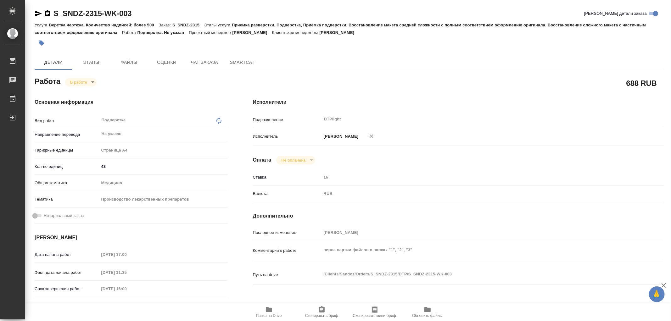
type textarea "x"
drag, startPoint x: 137, startPoint y: 14, endPoint x: 55, endPoint y: 17, distance: 82.2
click at [55, 17] on div "S_SNDZ-2315-WK-003 Кратко детали заказа" at bounding box center [350, 13] width 630 height 10
copy link "S_SNDZ-2315-WK-003"
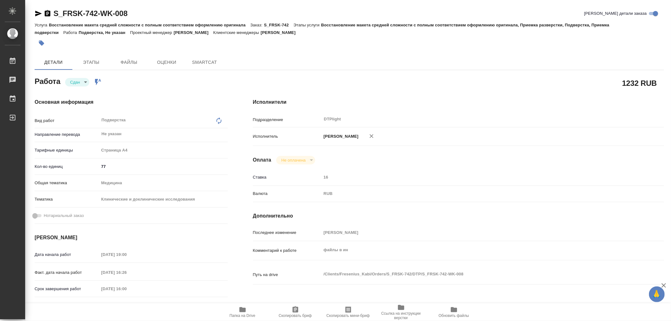
type textarea "x"
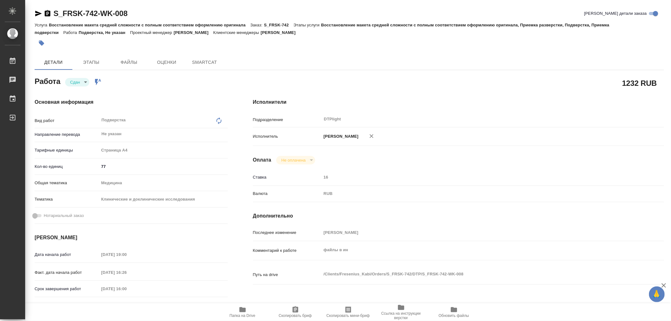
type textarea "x"
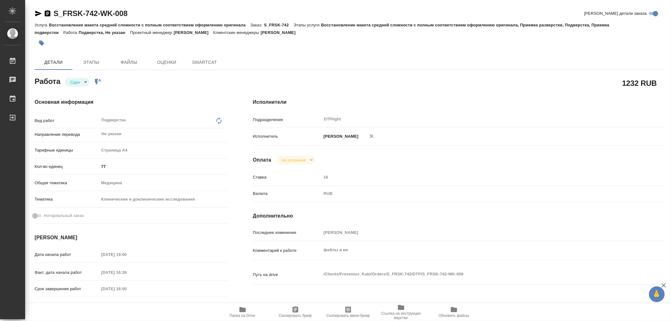
type textarea "x"
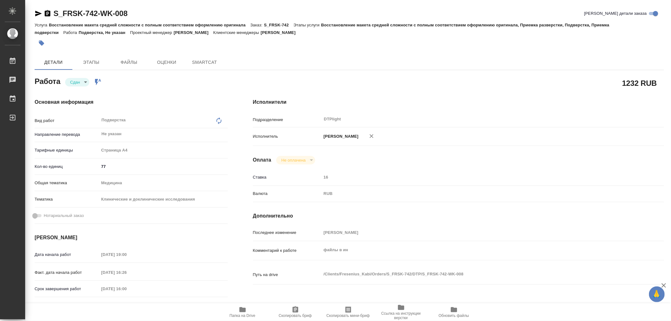
type textarea "x"
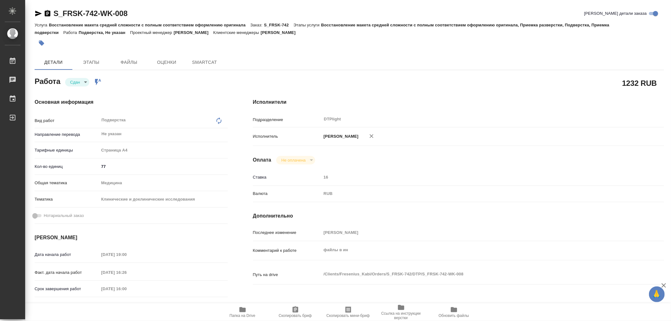
type textarea "x"
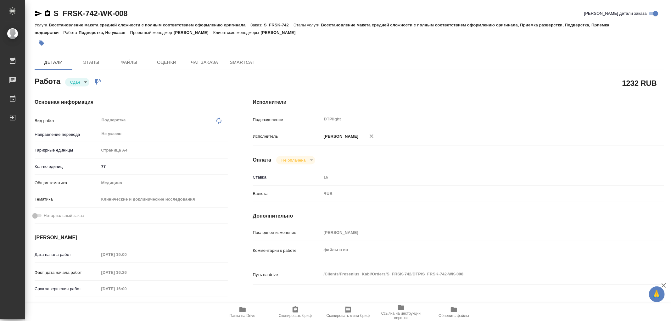
type textarea "x"
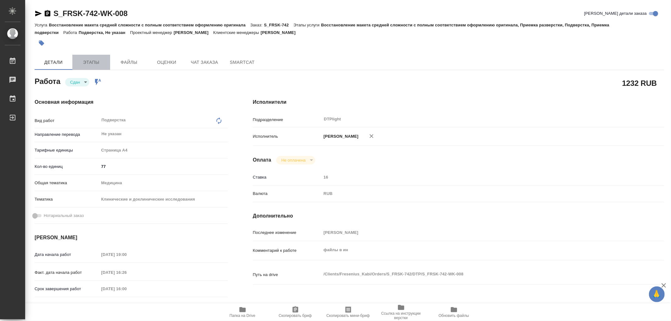
click at [98, 63] on span "Этапы" at bounding box center [91, 63] width 30 height 8
